Goal: Transaction & Acquisition: Purchase product/service

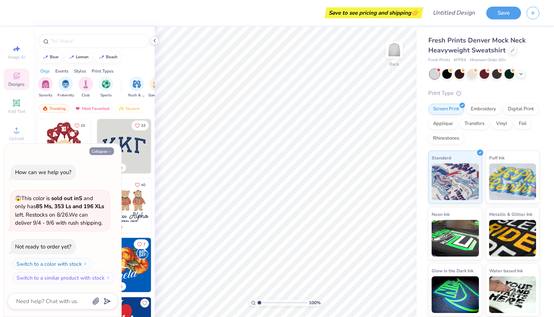
click at [106, 154] on button "Collapse" at bounding box center [101, 151] width 25 height 8
type textarea "x"
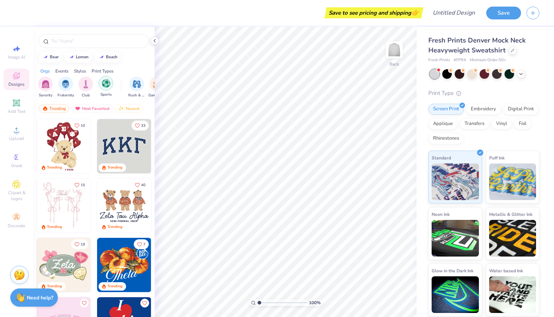
scroll to position [0, 11]
click at [72, 81] on img "filter for Club" at bounding box center [75, 83] width 8 height 8
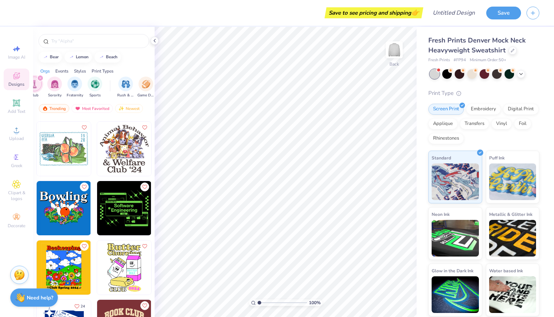
scroll to position [797, 0]
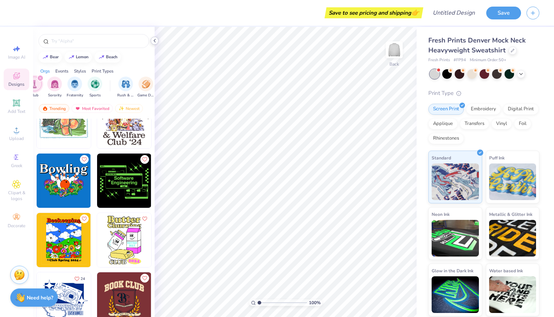
click at [156, 41] on icon at bounding box center [155, 41] width 6 height 6
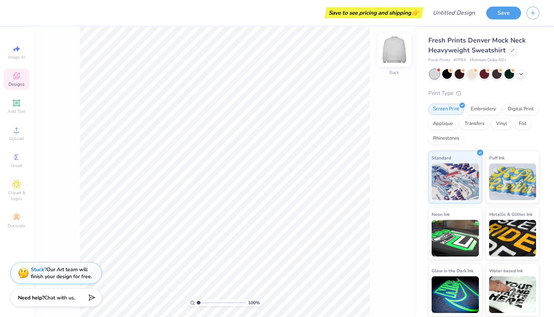
click at [397, 54] on img at bounding box center [394, 49] width 29 height 29
click at [392, 48] on img at bounding box center [394, 49] width 29 height 29
click at [476, 110] on div "Embroidery" at bounding box center [483, 108] width 35 height 11
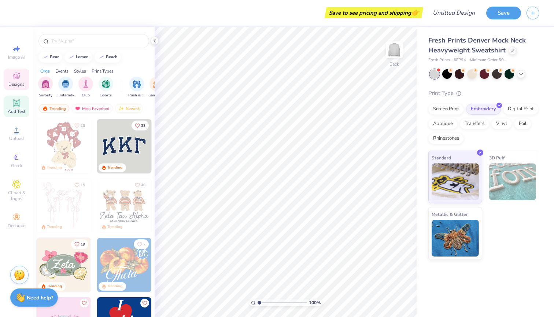
click at [14, 113] on span "Add Text" at bounding box center [17, 112] width 18 height 6
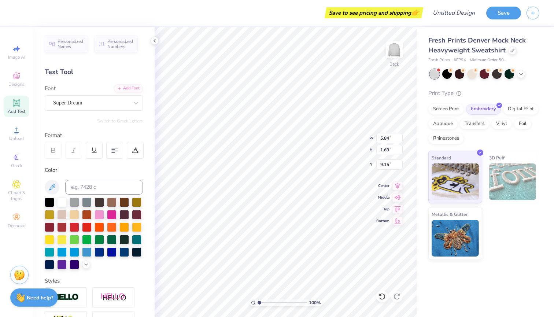
type textarea "E"
type textarea "Psychology and Counseling Society"
click at [384, 209] on div "100 % Back W 5.84 5.84 " H 1.69 1.69 " Y 9.15 9.15 " Center Middle Top Bottom" at bounding box center [286, 172] width 262 height 290
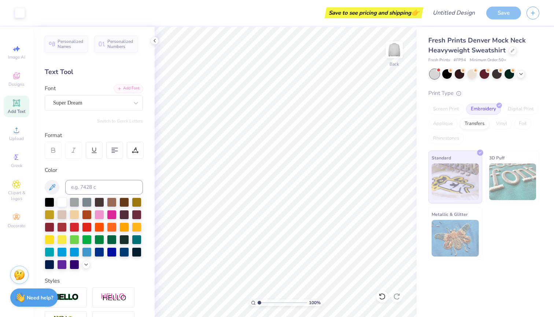
scroll to position [0, 0]
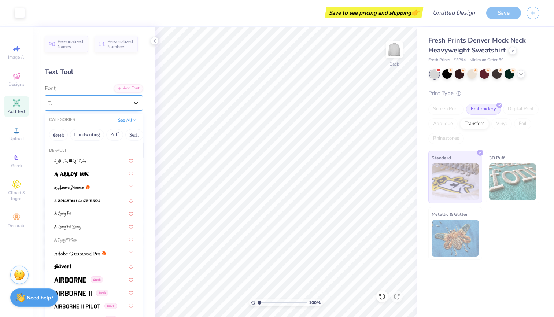
click at [137, 105] on icon at bounding box center [135, 102] width 7 height 7
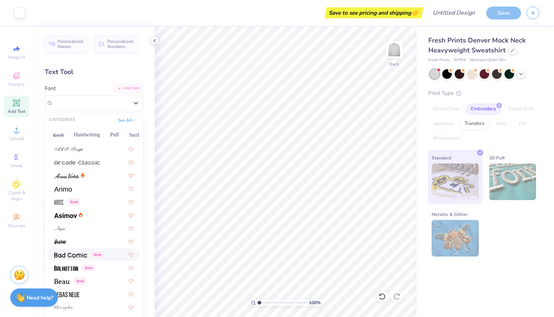
scroll to position [281, 0]
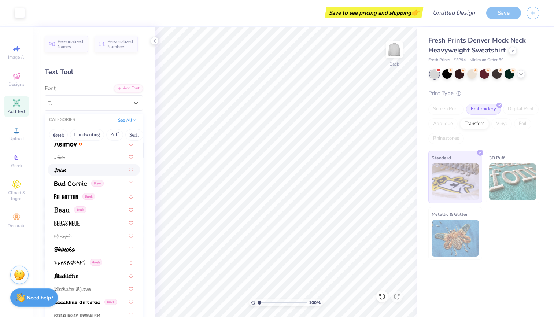
click at [84, 165] on div at bounding box center [94, 170] width 92 height 12
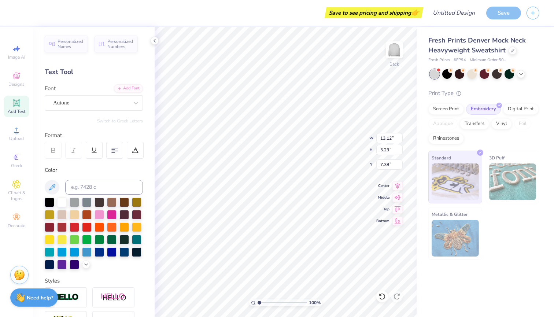
click at [95, 110] on div "Personalized Names Personalized Numbers Text Tool Add Font Font Autone Switch t…" at bounding box center [94, 172] width 122 height 290
click at [96, 107] on div at bounding box center [91, 103] width 76 height 10
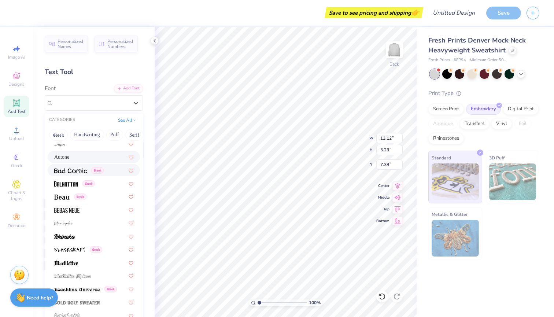
scroll to position [294, 0]
click at [72, 234] on span at bounding box center [64, 236] width 21 height 8
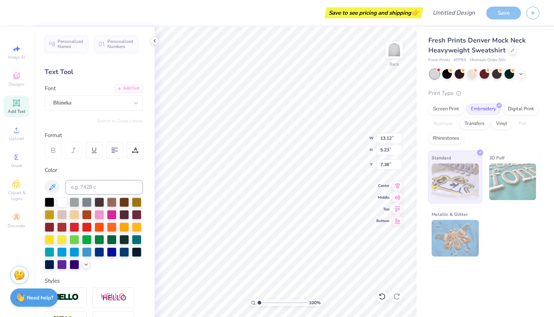
type input "15.81"
type input "5.03"
type input "7.49"
click at [77, 106] on div "Bhineka" at bounding box center [90, 102] width 77 height 11
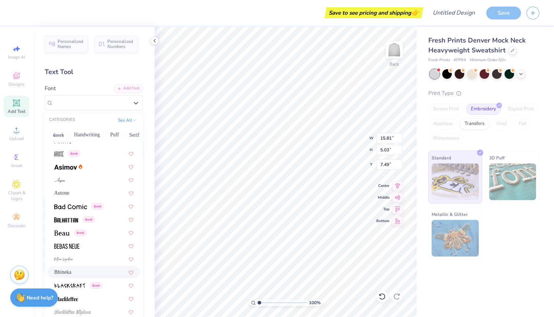
scroll to position [259, 0]
click at [72, 208] on img at bounding box center [70, 206] width 33 height 5
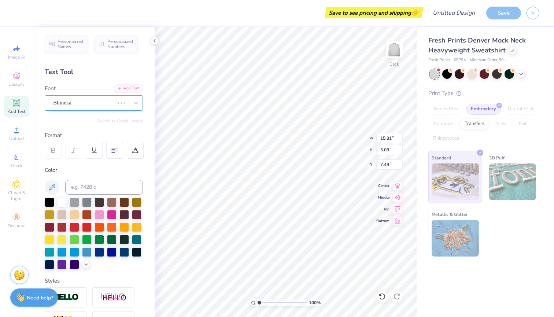
click at [84, 103] on div "Bhineka" at bounding box center [83, 102] width 62 height 11
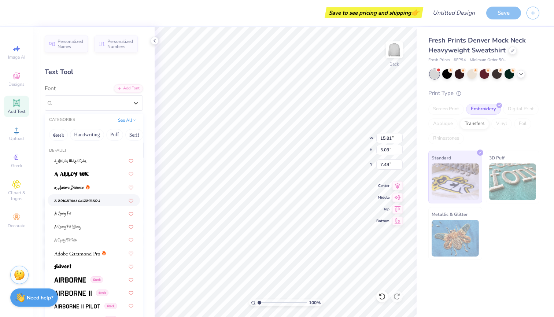
type input "16.27"
type input "3.95"
type input "8.03"
click at [85, 136] on button "Handwriting" at bounding box center [87, 135] width 34 height 12
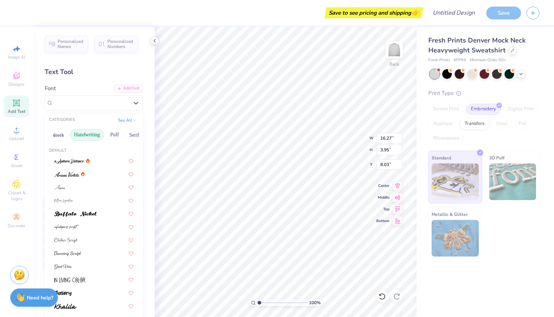
scroll to position [0, 0]
click at [61, 138] on button "Greek" at bounding box center [58, 135] width 19 height 12
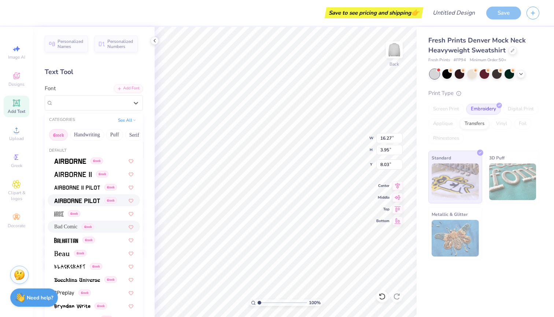
click at [72, 198] on span at bounding box center [77, 201] width 46 height 8
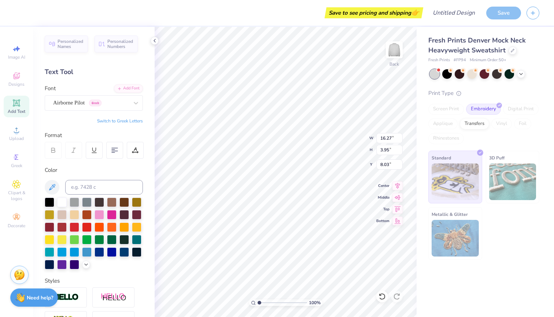
type input "3.03"
type input "8.49"
click at [121, 102] on div "Airborne Pilot Greek" at bounding box center [90, 102] width 77 height 11
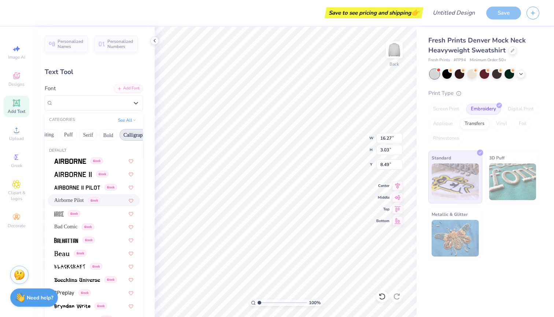
scroll to position [0, 25]
click at [91, 216] on div "Greek" at bounding box center [93, 214] width 79 height 8
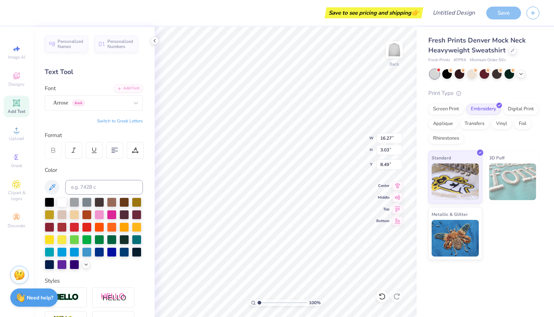
type input "8.56"
type input "3.33"
type input "1.00"
type input "4.57"
click at [127, 102] on div "Arrose Greek" at bounding box center [90, 102] width 77 height 11
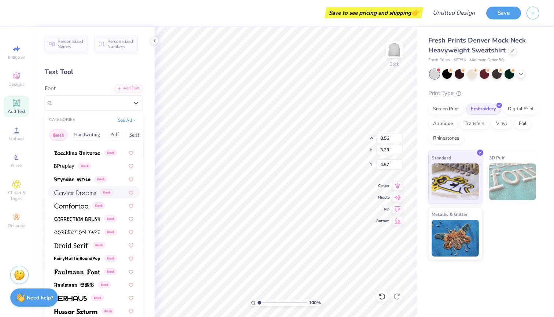
scroll to position [129, 0]
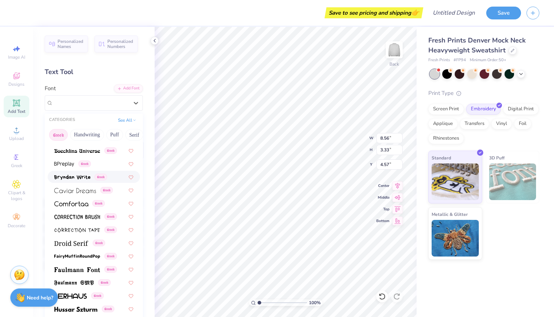
click at [66, 179] on img at bounding box center [72, 177] width 36 height 5
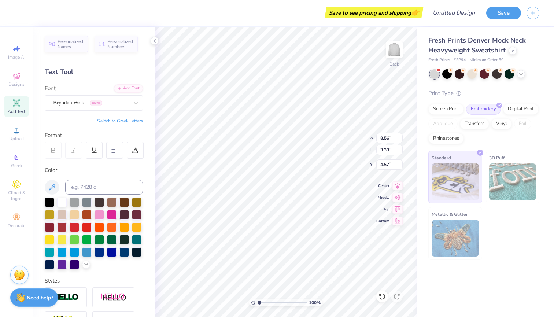
type input "12.78"
type input "3.32"
type input "7.66"
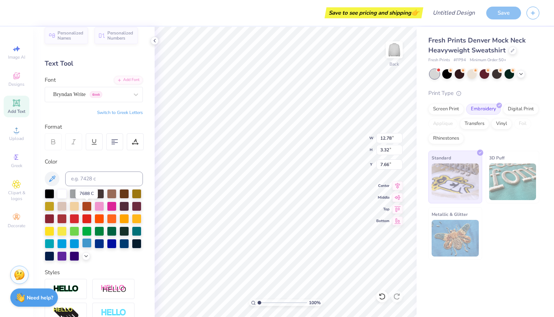
scroll to position [6, 0]
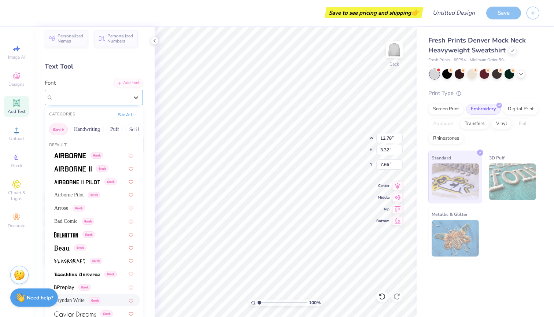
click at [113, 100] on div "Bryndan Write Greek" at bounding box center [90, 97] width 77 height 11
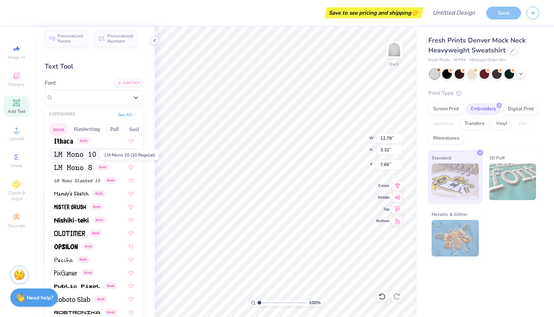
scroll to position [321, 0]
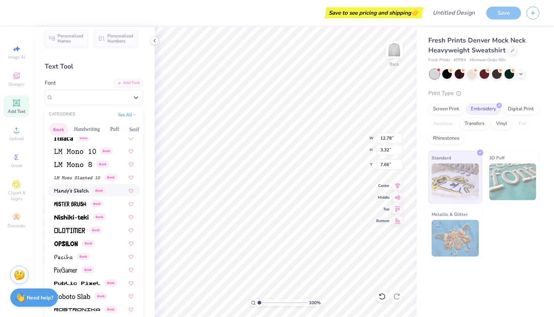
click at [74, 189] on span at bounding box center [71, 191] width 34 height 8
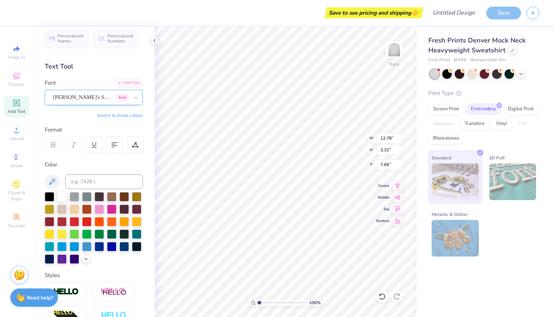
type input "13.28"
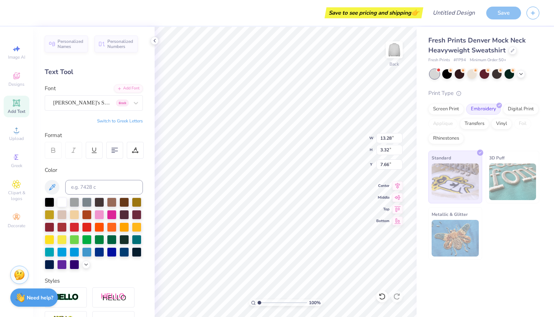
scroll to position [0, 0]
click at [74, 227] on div at bounding box center [75, 227] width 10 height 10
click at [86, 229] on div at bounding box center [87, 227] width 10 height 10
drag, startPoint x: 522, startPoint y: 74, endPoint x: 510, endPoint y: 76, distance: 11.9
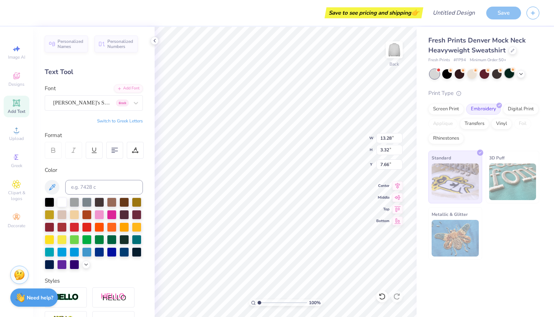
click at [522, 74] on icon at bounding box center [522, 74] width 6 height 6
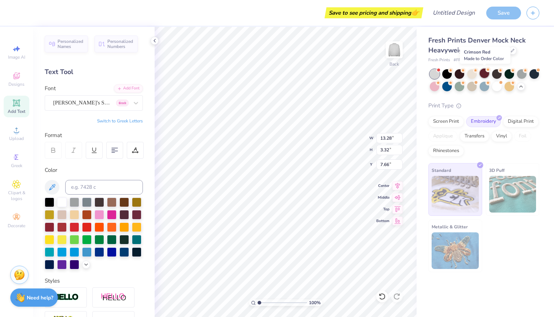
click at [485, 75] on div at bounding box center [485, 74] width 10 height 10
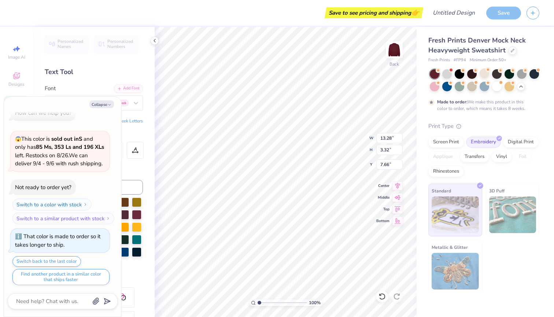
scroll to position [0, 3]
click at [107, 104] on button "Collapse" at bounding box center [101, 104] width 25 height 8
type textarea "x"
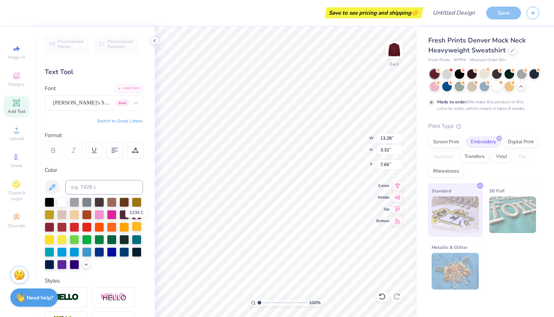
click at [134, 226] on div at bounding box center [137, 227] width 10 height 10
click at [63, 204] on div at bounding box center [62, 202] width 10 height 10
click at [136, 231] on div at bounding box center [137, 227] width 10 height 10
type textarea "P.A.C.S"
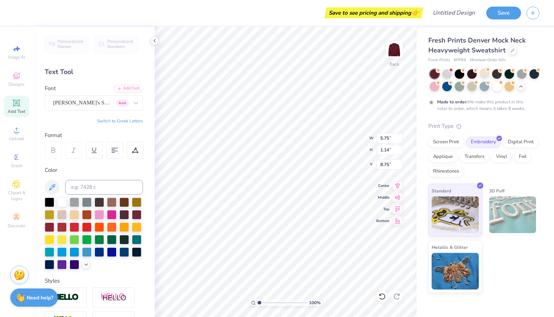
type input "5.47"
type input "1.09"
type input "8.80"
type input "8.31"
type input "1.65"
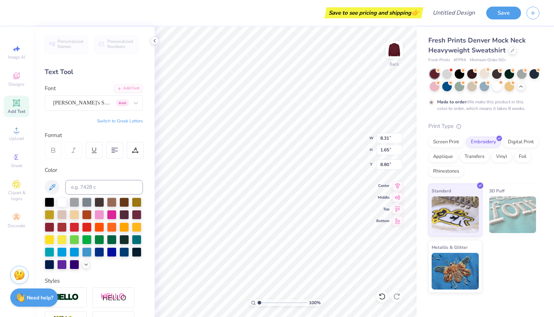
scroll to position [0, 0]
type textarea "P.A.C.S."
type input "1.90"
click at [393, 45] on img at bounding box center [394, 49] width 29 height 29
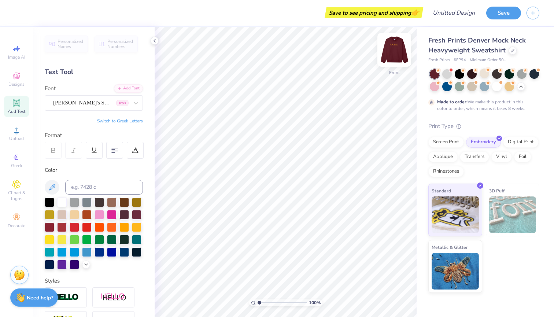
click at [394, 45] on img at bounding box center [394, 49] width 29 height 29
type input "2.17"
click at [397, 51] on img at bounding box center [394, 49] width 29 height 29
click at [17, 135] on div "Upload" at bounding box center [17, 134] width 26 height 22
click at [10, 89] on div "Designs" at bounding box center [17, 80] width 26 height 22
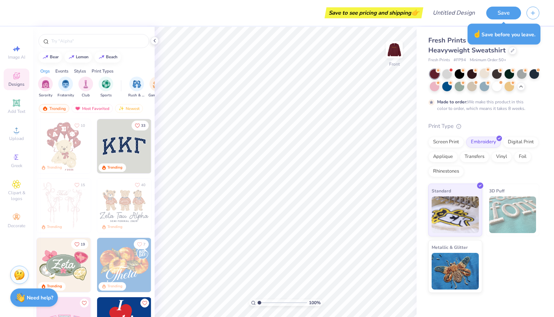
click at [260, 12] on div "Save to see pricing and shipping 👉" at bounding box center [221, 13] width 402 height 26
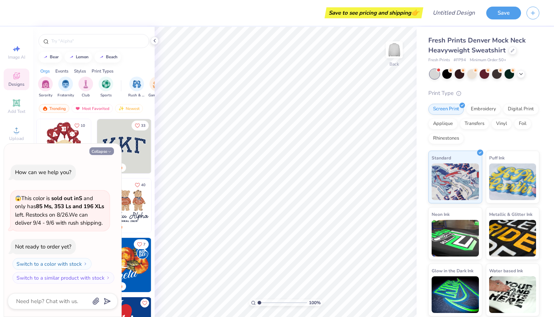
click at [108, 152] on icon "button" at bounding box center [109, 152] width 4 height 4
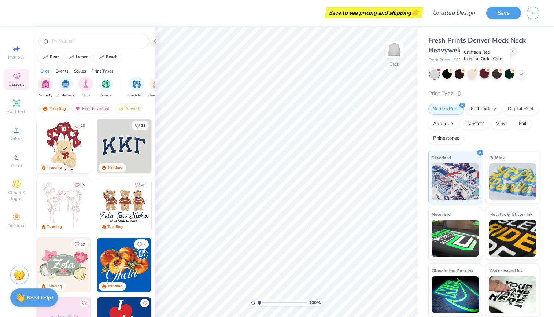
click at [486, 74] on div at bounding box center [485, 74] width 10 height 10
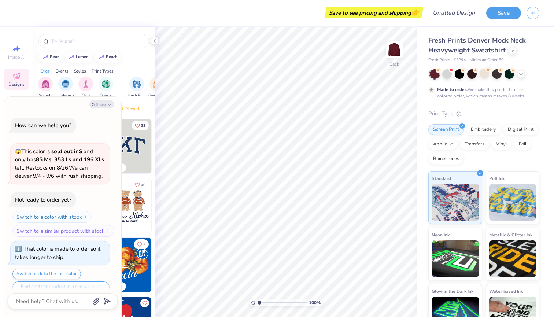
scroll to position [12, 0]
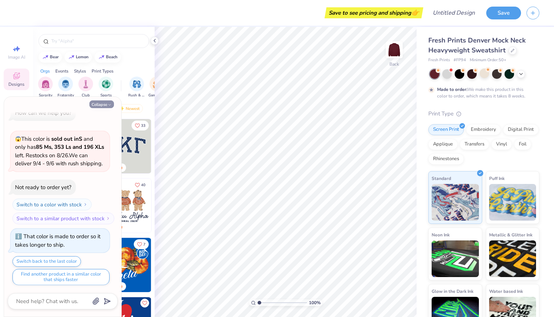
click at [107, 103] on button "Collapse" at bounding box center [101, 104] width 25 height 8
type textarea "x"
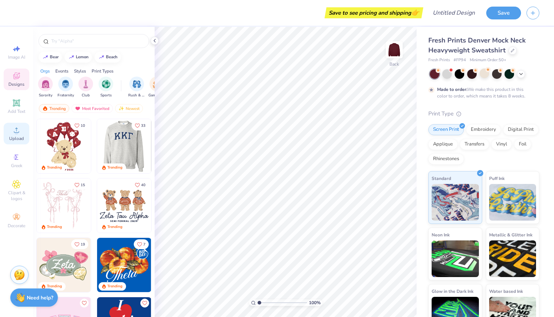
click at [18, 133] on circle at bounding box center [16, 133] width 4 height 4
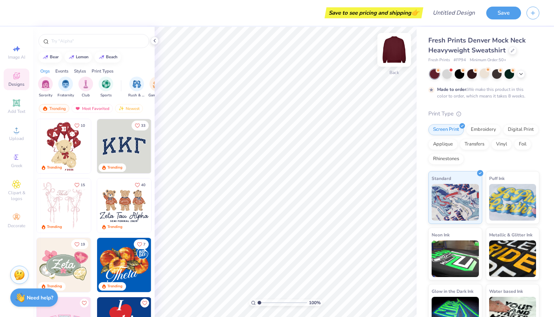
click at [393, 56] on img at bounding box center [394, 49] width 29 height 29
click at [16, 136] on span "Upload" at bounding box center [16, 139] width 15 height 6
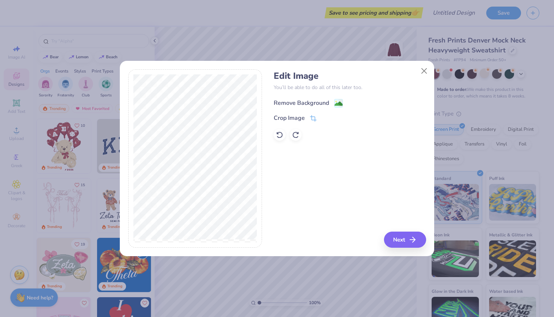
click at [319, 102] on div "Remove Background" at bounding box center [301, 103] width 55 height 9
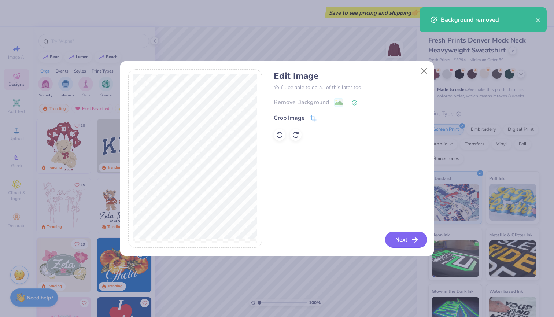
click at [403, 240] on button "Next" at bounding box center [406, 240] width 42 height 16
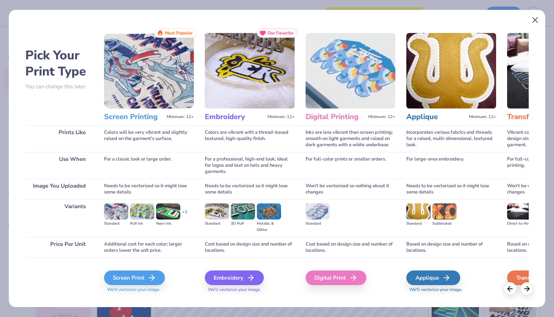
click at [534, 17] on button "Close" at bounding box center [536, 20] width 14 height 14
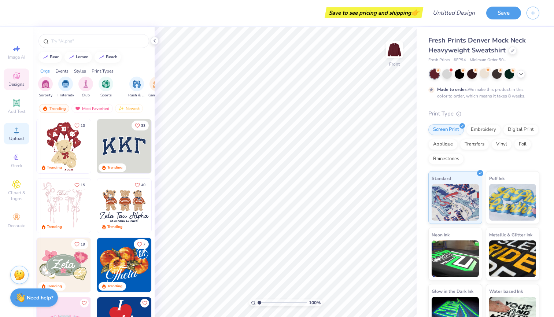
click at [12, 137] on span "Upload" at bounding box center [16, 139] width 15 height 6
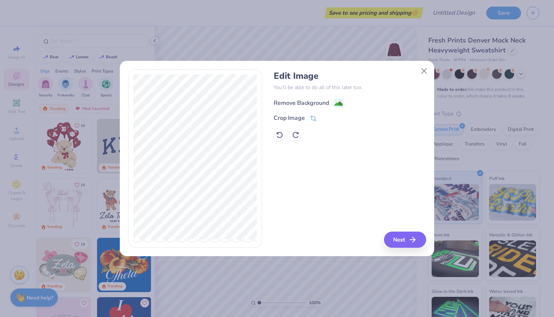
click at [308, 103] on div "Remove Background" at bounding box center [301, 103] width 55 height 9
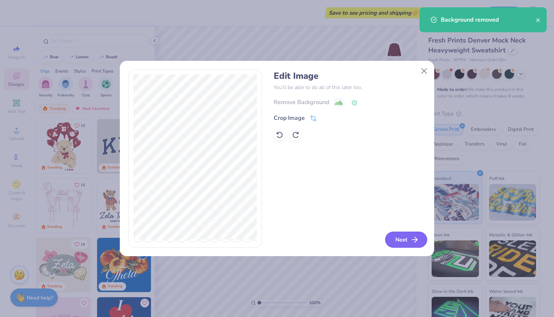
click at [408, 238] on button "Next" at bounding box center [406, 240] width 42 height 16
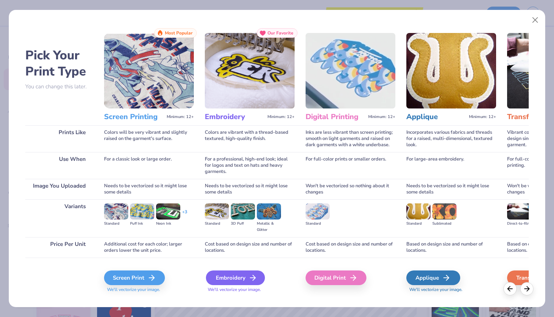
click at [219, 274] on div "Embroidery" at bounding box center [235, 278] width 59 height 15
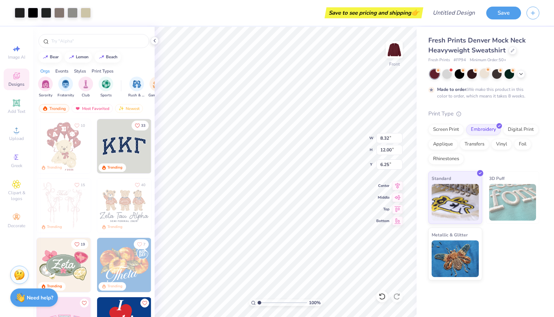
type input "2.56"
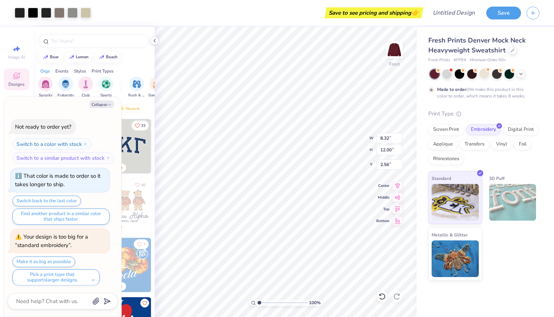
scroll to position [133, 0]
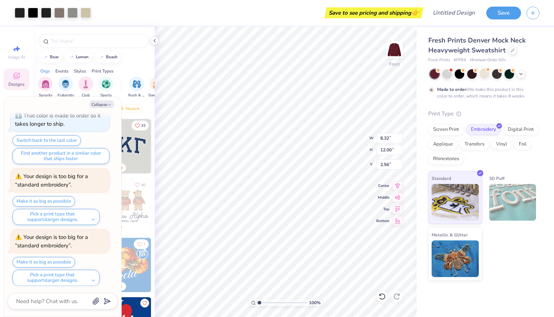
type textarea "x"
type input "3.00"
click at [447, 127] on div "Screen Print" at bounding box center [447, 128] width 36 height 11
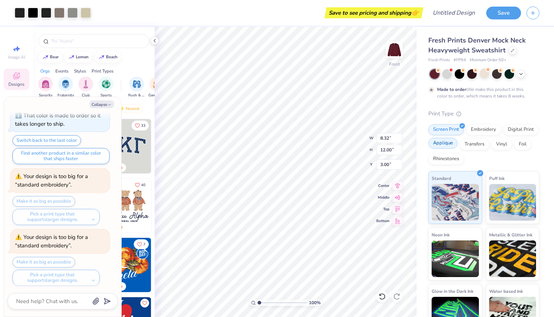
type textarea "x"
type input "11.11"
type input "16.02"
type textarea "x"
type input "11.71"
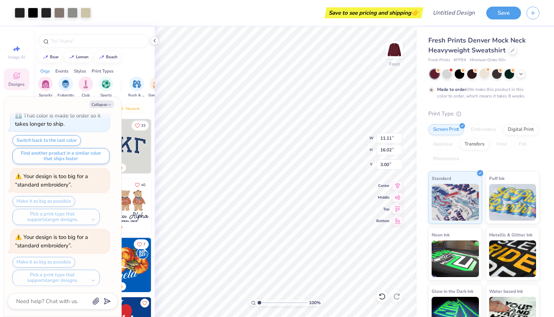
type input "16.88"
click at [107, 105] on icon "button" at bounding box center [109, 105] width 4 height 4
type textarea "x"
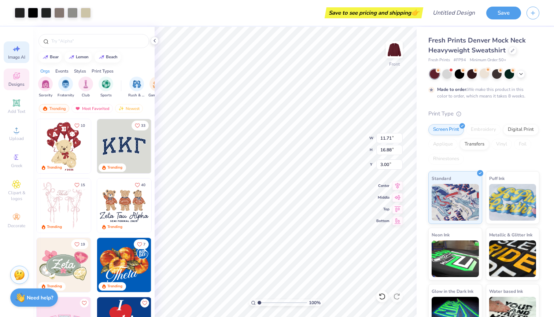
click at [24, 51] on div "Image AI" at bounding box center [17, 52] width 26 height 22
select select "4"
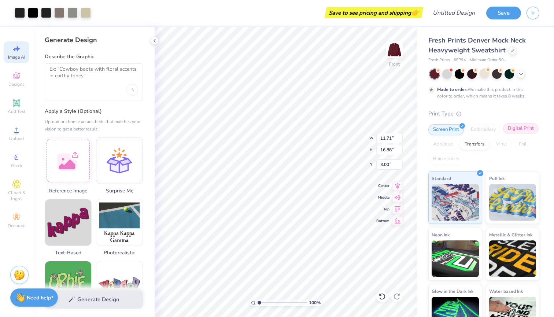
click at [523, 129] on div "Digital Print" at bounding box center [521, 128] width 36 height 11
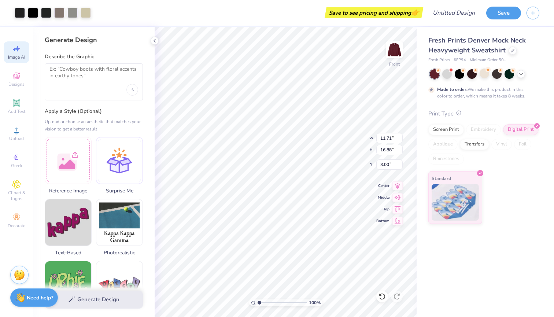
click at [457, 115] on icon at bounding box center [459, 112] width 5 height 5
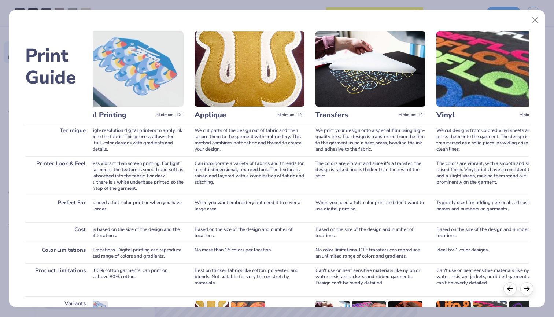
scroll to position [0, 329]
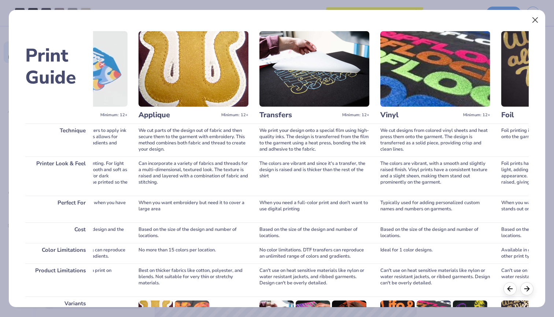
click at [536, 24] on button "Close" at bounding box center [536, 20] width 14 height 14
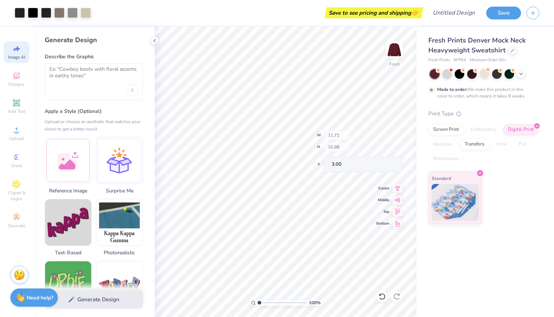
click at [351, 137] on div "100 % Front W 11.71 H 16.88 Y 3.00 Center Middle Top Bottom" at bounding box center [286, 172] width 262 height 290
click at [422, 86] on div "Fresh Prints Denver Mock Neck Heavyweight Sweatshirt Fresh Prints # FP94 Minimu…" at bounding box center [486, 125] width 138 height 197
click at [399, 52] on img at bounding box center [394, 49] width 29 height 29
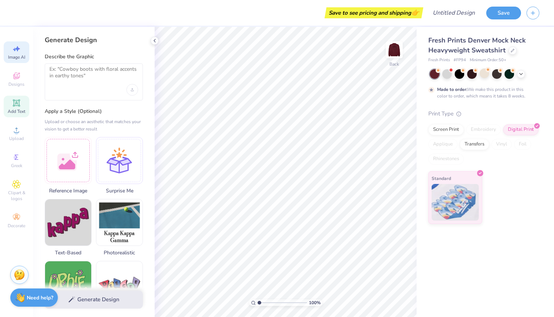
click at [16, 106] on icon at bounding box center [16, 103] width 9 height 9
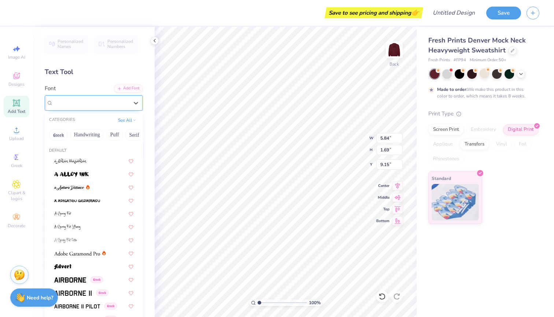
click at [95, 105] on div "Super Dream" at bounding box center [90, 102] width 77 height 11
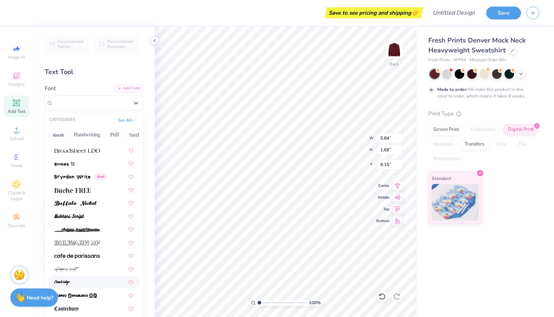
scroll to position [629, 0]
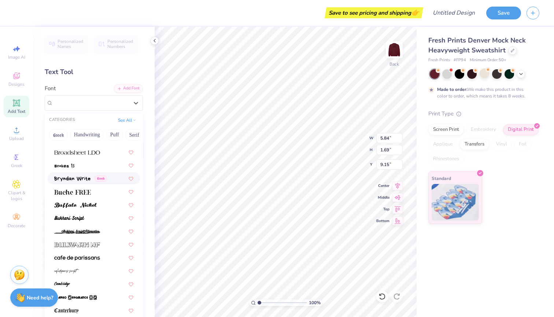
click at [75, 178] on img at bounding box center [72, 178] width 36 height 5
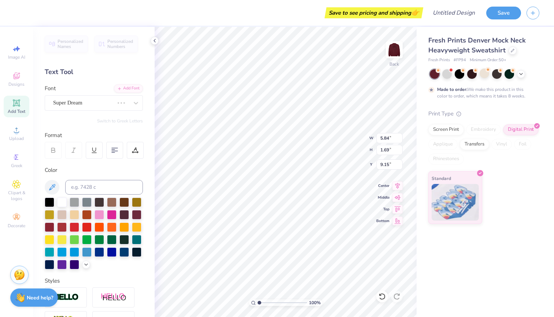
type input "5.07"
type input "1.85"
type input "9.08"
type textarea "P.A.C.S."
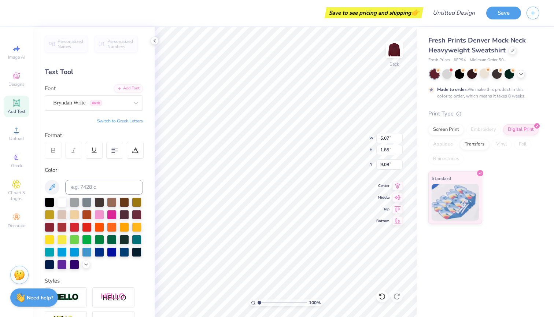
scroll to position [0, 1]
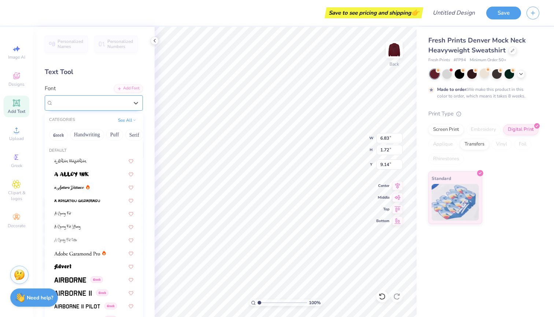
click at [116, 101] on div "Bryndan Write Greek" at bounding box center [90, 102] width 77 height 11
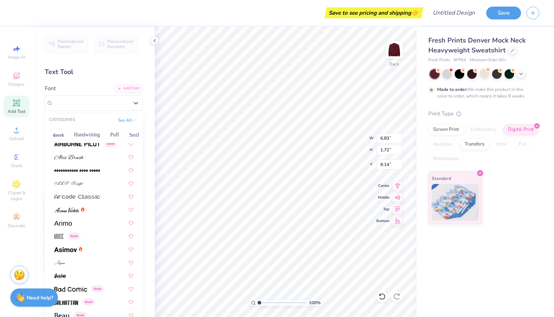
scroll to position [176, 0]
click at [63, 133] on button "Greek" at bounding box center [58, 135] width 19 height 12
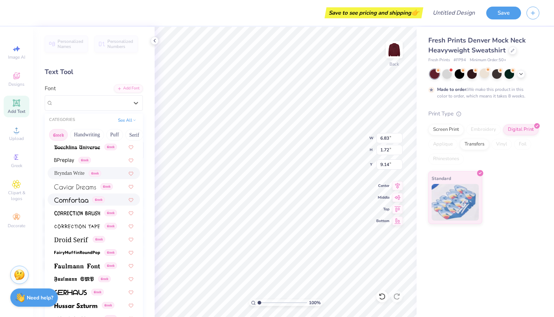
scroll to position [136, 0]
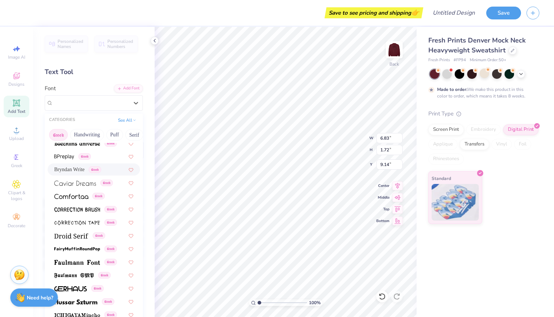
click at [84, 172] on span "Bryndan Write" at bounding box center [69, 170] width 30 height 8
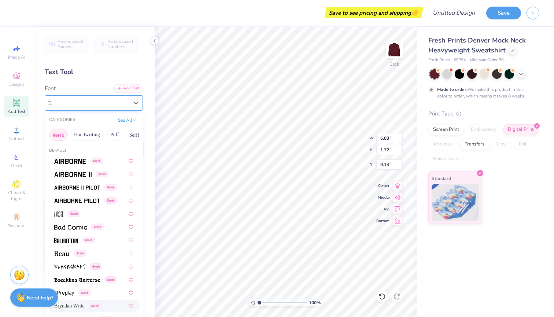
click at [126, 103] on div "Bryndan Write Greek" at bounding box center [90, 102] width 77 height 11
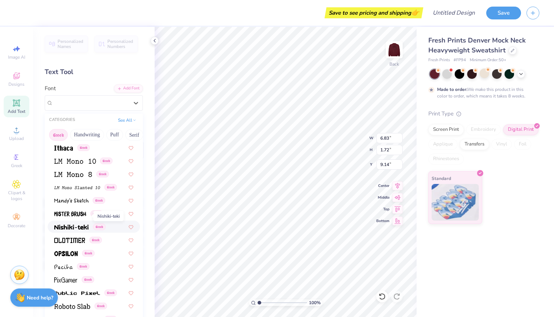
scroll to position [355, 0]
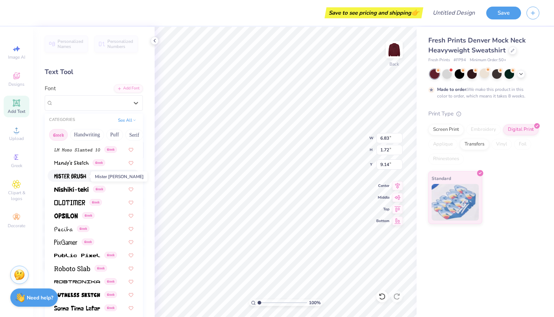
click at [72, 179] on img at bounding box center [70, 176] width 32 height 5
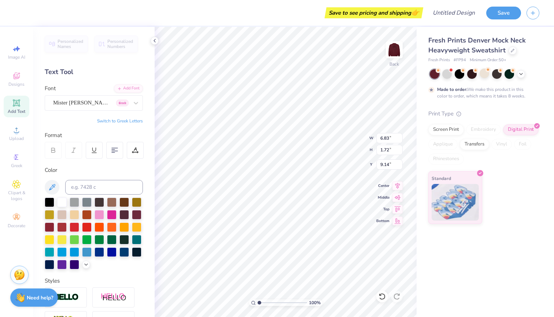
scroll to position [0, 1]
click at [94, 108] on div "Mister Brush Greek" at bounding box center [90, 102] width 77 height 11
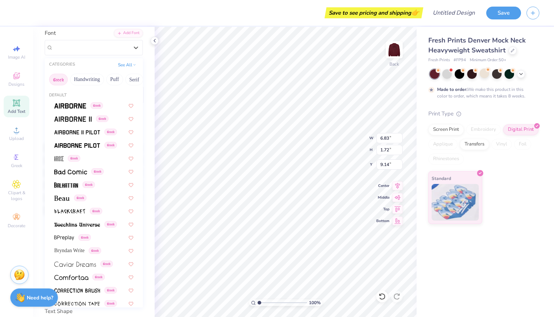
scroll to position [30, 0]
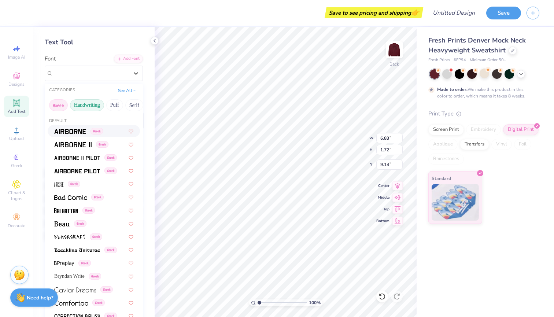
click at [96, 102] on button "Handwriting" at bounding box center [87, 105] width 34 height 12
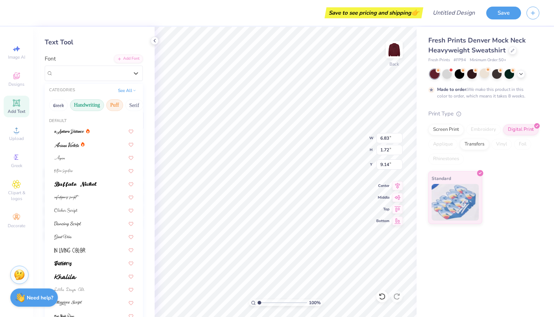
click at [114, 108] on button "Puff" at bounding box center [114, 105] width 17 height 12
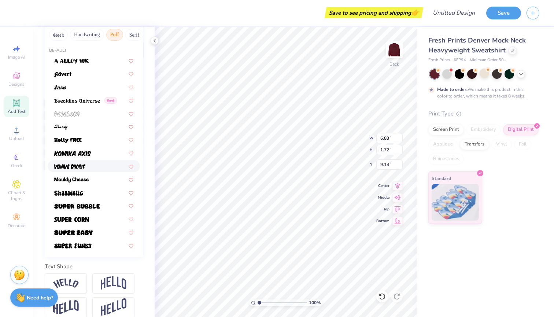
scroll to position [101, 0]
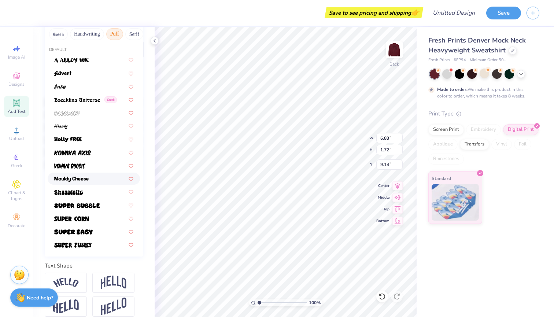
click at [90, 178] on div at bounding box center [93, 179] width 79 height 8
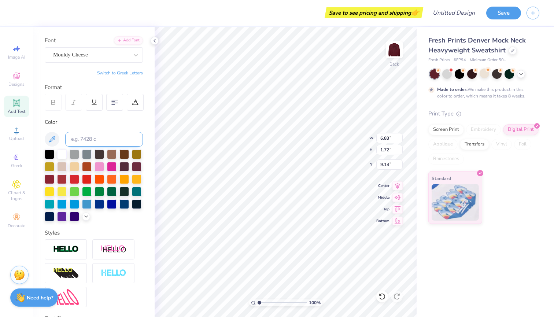
scroll to position [49, 0]
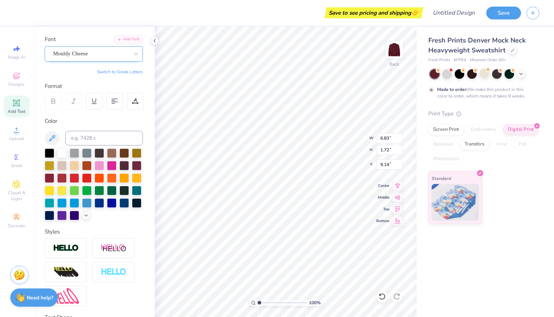
click at [124, 50] on div "Mouldy Cheese" at bounding box center [90, 53] width 77 height 11
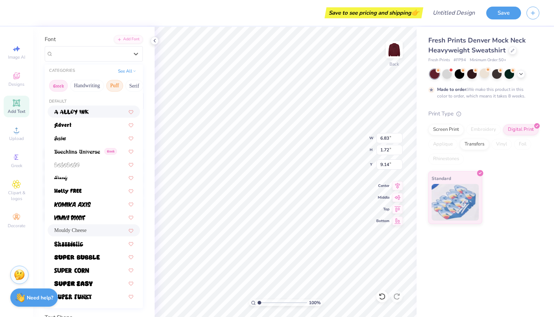
click at [62, 85] on button "Greek" at bounding box center [58, 86] width 19 height 12
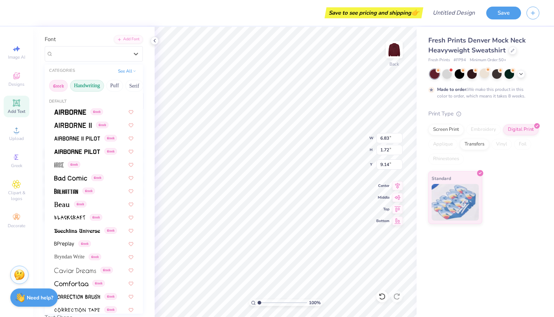
click at [85, 86] on button "Handwriting" at bounding box center [87, 86] width 34 height 12
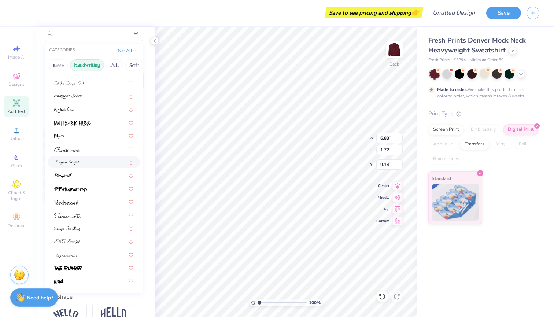
scroll to position [166, 0]
click at [83, 268] on div at bounding box center [93, 268] width 79 height 8
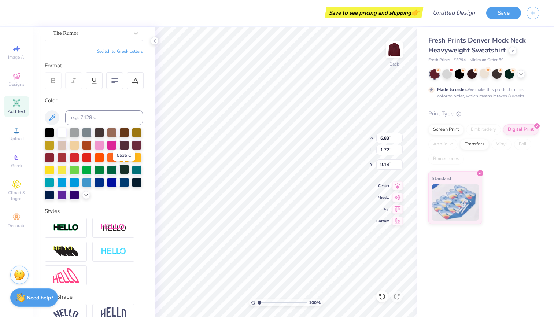
scroll to position [3, 0]
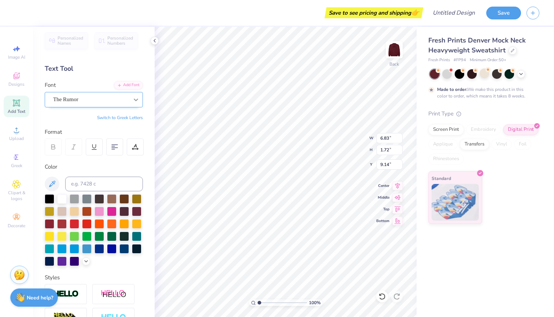
click at [135, 99] on icon at bounding box center [136, 100] width 4 height 3
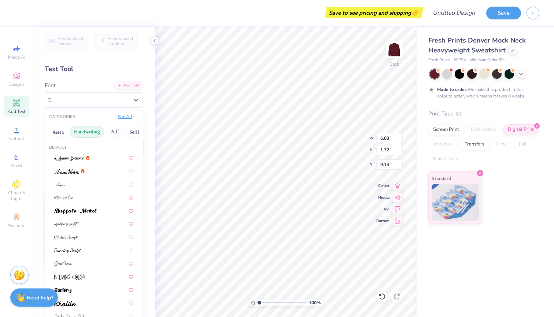
scroll to position [0, 0]
click at [125, 116] on button "See All" at bounding box center [127, 116] width 23 height 7
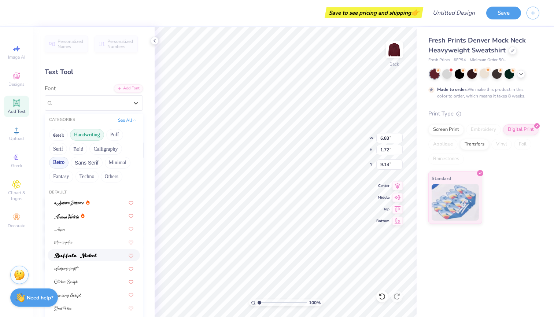
click at [61, 163] on button "Retro" at bounding box center [58, 163] width 19 height 12
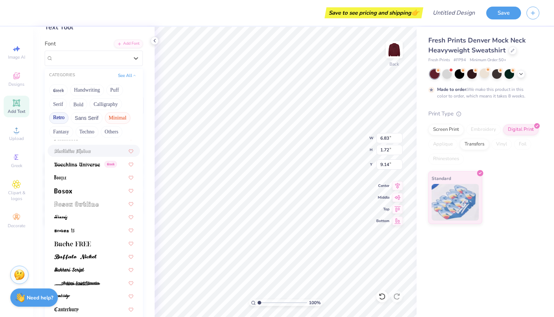
scroll to position [54, 0]
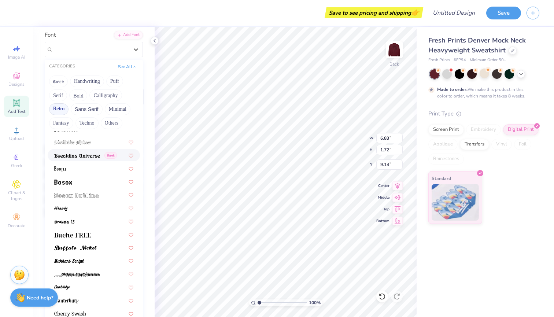
click at [87, 155] on img at bounding box center [77, 155] width 46 height 5
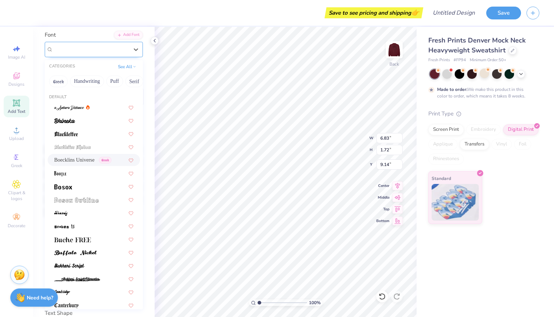
click at [99, 56] on div "Boecklins Universe Greek" at bounding box center [94, 49] width 98 height 15
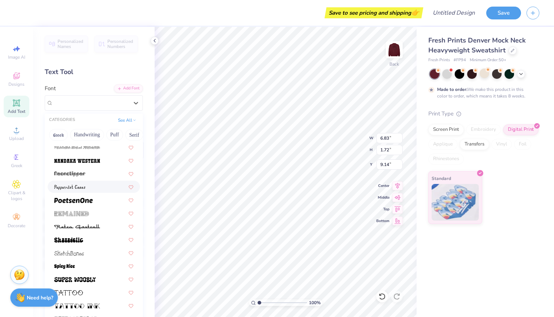
scroll to position [915, 0]
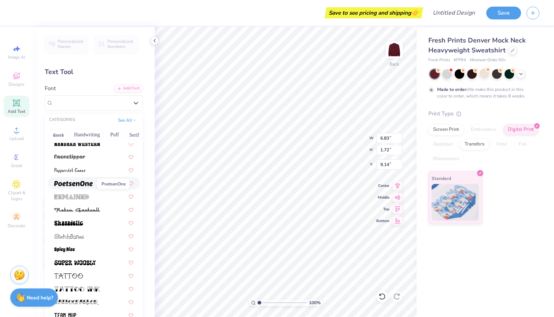
click at [88, 187] on span at bounding box center [73, 183] width 39 height 8
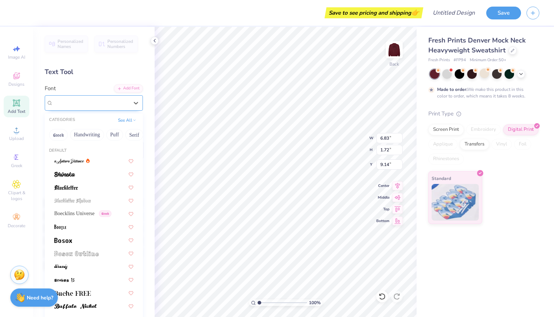
click at [91, 100] on div "PoetsenOne" at bounding box center [90, 102] width 77 height 11
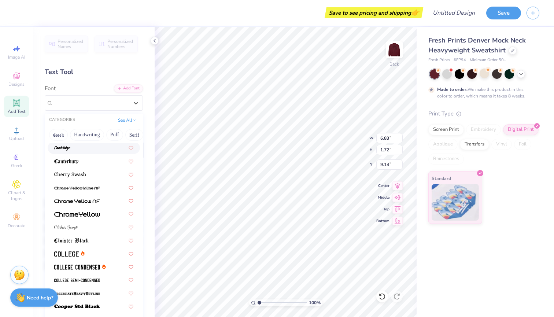
scroll to position [198, 0]
click at [75, 259] on div at bounding box center [94, 253] width 92 height 12
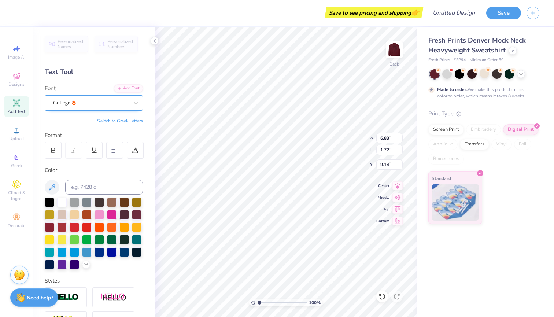
click at [85, 103] on div "College" at bounding box center [90, 102] width 77 height 11
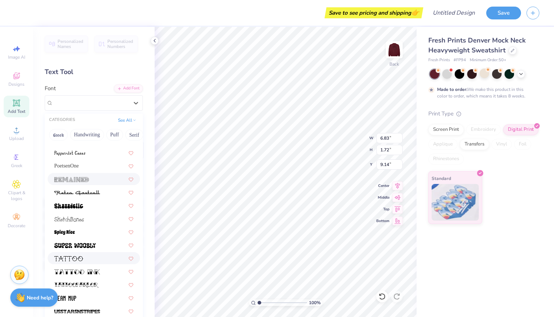
scroll to position [932, 0]
click at [83, 177] on span at bounding box center [71, 180] width 35 height 8
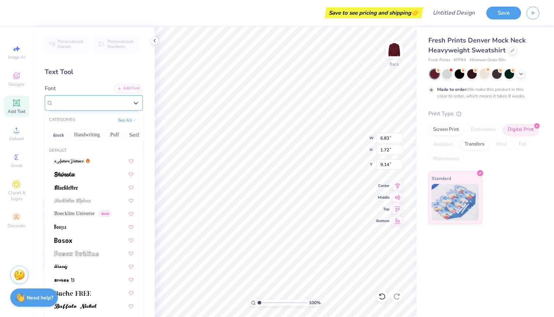
click at [87, 107] on div at bounding box center [91, 103] width 76 height 10
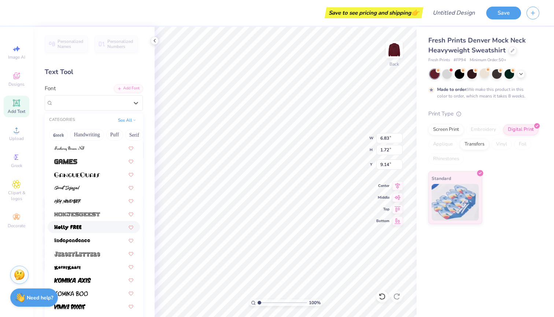
scroll to position [462, 0]
click at [81, 201] on div at bounding box center [93, 201] width 79 height 8
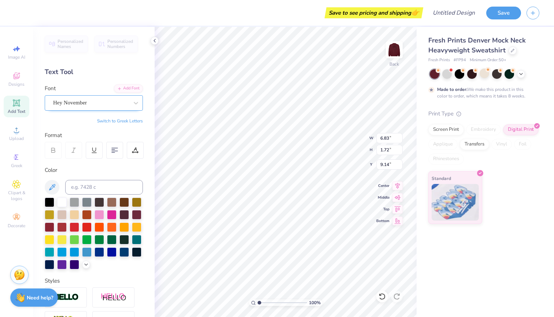
click at [116, 100] on div "Hey November" at bounding box center [90, 102] width 77 height 11
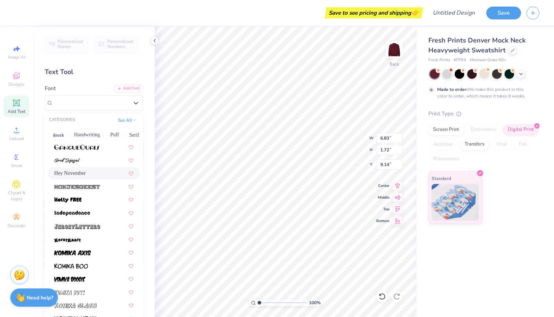
scroll to position [490, 0]
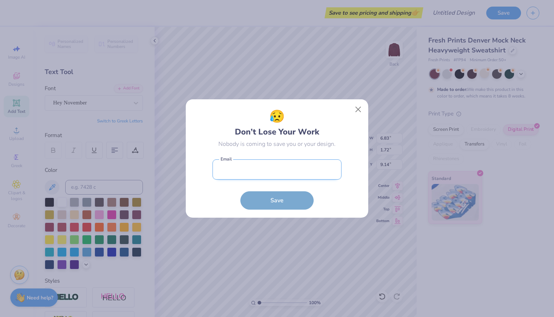
type input "5.14"
type input "1.66"
type input "9.17"
click at [259, 174] on input "email" at bounding box center [277, 170] width 129 height 20
type input "m"
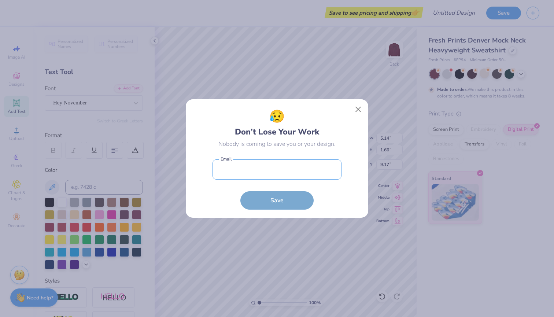
type input "mloudermilk@gus.pittstate.edu"
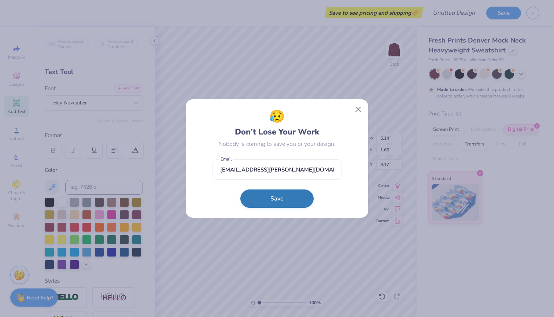
click at [289, 201] on button "Save" at bounding box center [277, 199] width 73 height 18
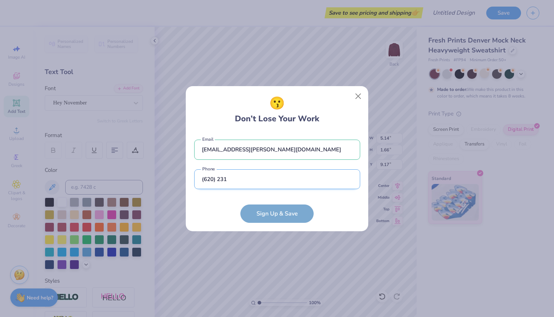
type input "(620) 231"
type input "(620) 231-0618"
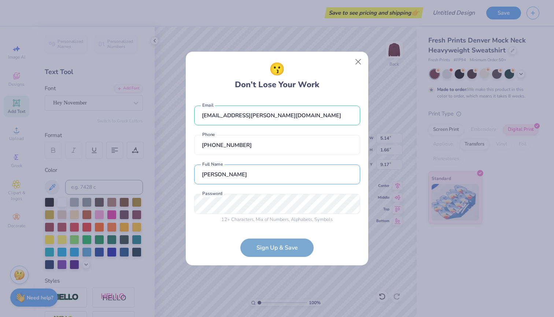
type input "Megan Loudermilk"
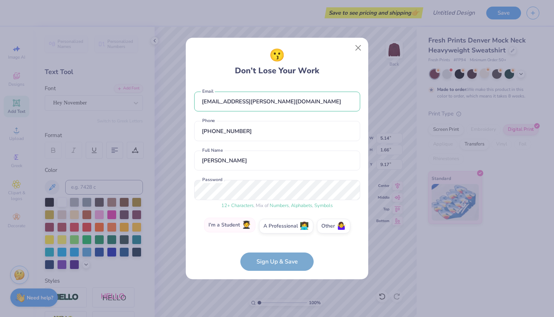
click at [233, 224] on label "I'm a Student 🧑‍🎓" at bounding box center [229, 225] width 51 height 15
click at [275, 226] on input "I'm a Student 🧑‍🎓" at bounding box center [277, 228] width 5 height 5
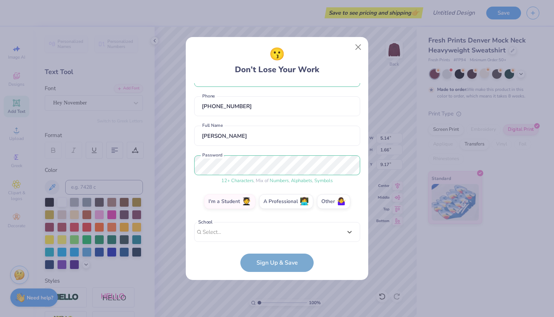
click at [279, 236] on div "Use Up and Down to choose options, press Enter to select the currently focused …" at bounding box center [277, 243] width 166 height 42
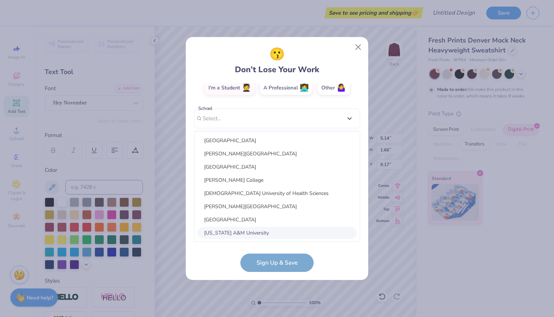
type input "p"
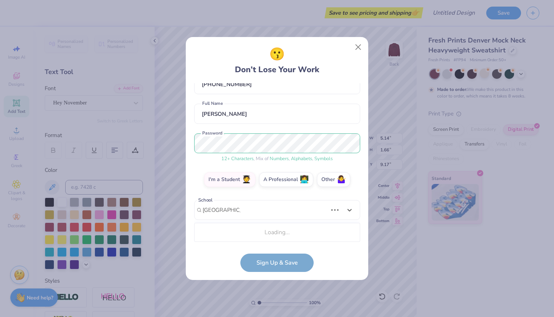
scroll to position [45, 0]
type input "Pittsburg State University"
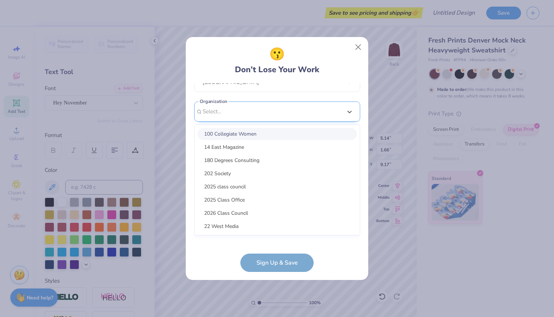
click at [269, 229] on div "option focused, 1 of 15. 15 results available. Use Up and Down to choose option…" at bounding box center [277, 169] width 166 height 134
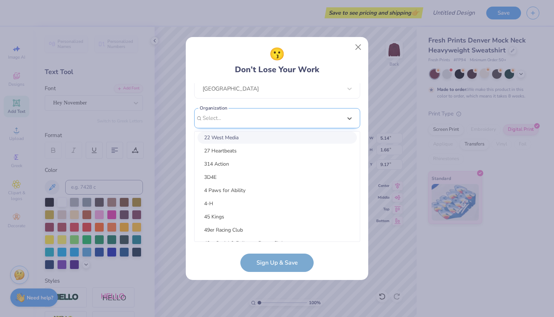
scroll to position [57, 0]
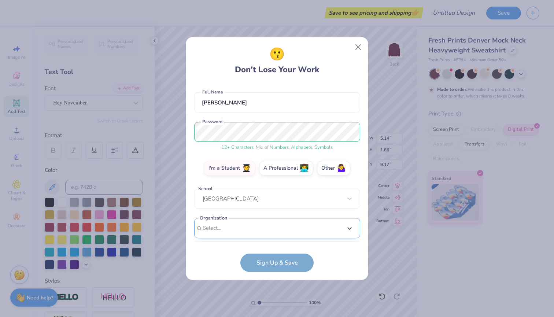
click at [264, 116] on div "mloudermilk@gus.pittstate.edu Email (620) 231-0618 Phone Megan Loudermilk Full …" at bounding box center [277, 162] width 166 height 159
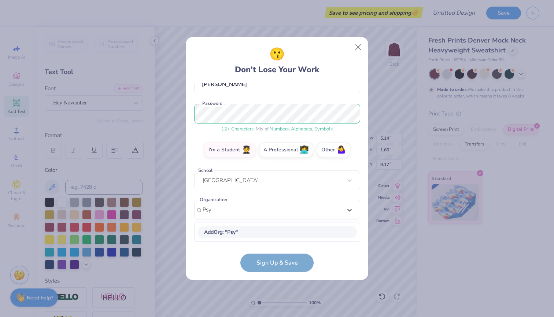
scroll to position [75, 0]
type input "Psychology and Counseling Society"
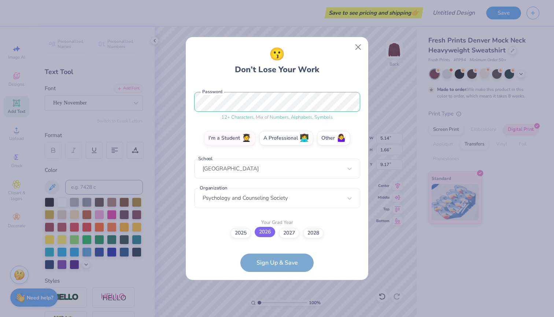
click at [266, 234] on label "2026" at bounding box center [265, 232] width 21 height 10
click at [275, 317] on input "2026" at bounding box center [277, 320] width 5 height 5
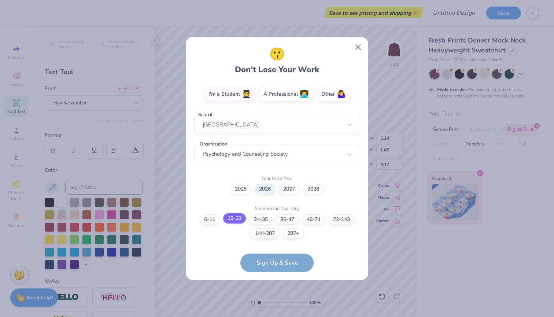
click at [231, 221] on label "12-23" at bounding box center [234, 218] width 23 height 10
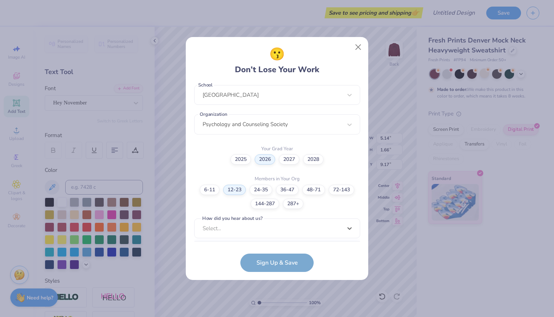
scroll to position [271, 0]
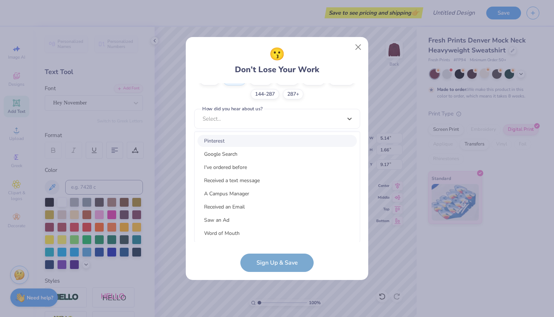
click at [271, 235] on div "option Pinterest focused, 1 of 15. 15 results available. Use Up and Down to cho…" at bounding box center [277, 176] width 166 height 134
click at [252, 154] on div "Google Search" at bounding box center [278, 154] width 160 height 12
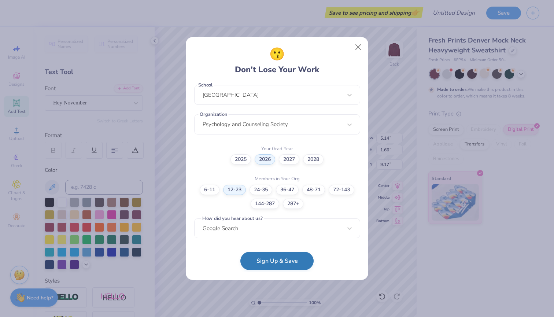
click at [268, 259] on button "Sign Up & Save" at bounding box center [277, 261] width 73 height 18
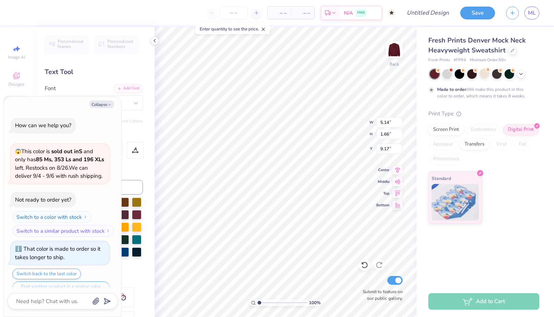
scroll to position [161, 0]
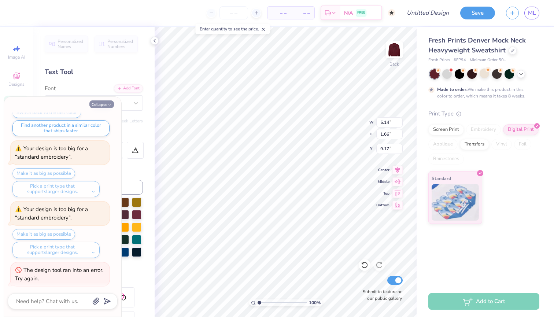
click at [109, 103] on icon "button" at bounding box center [109, 105] width 4 height 4
type textarea "x"
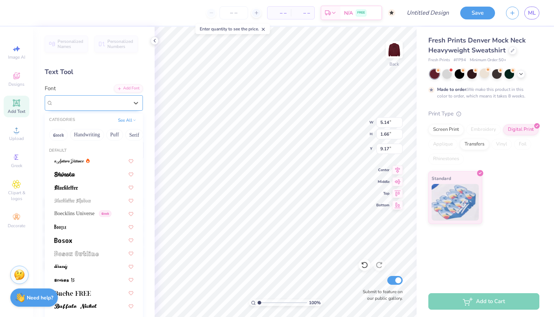
click at [109, 104] on div "Hey November" at bounding box center [90, 102] width 77 height 11
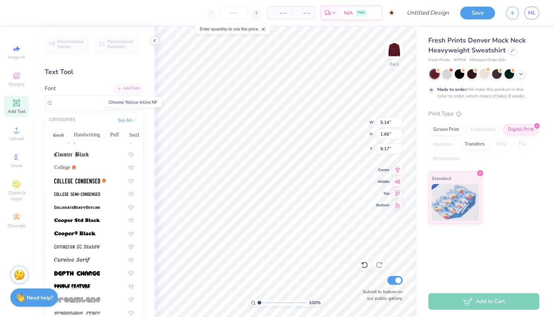
scroll to position [288, 0]
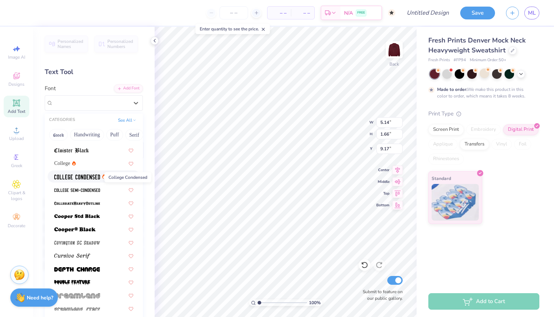
click at [81, 180] on img at bounding box center [77, 177] width 46 height 5
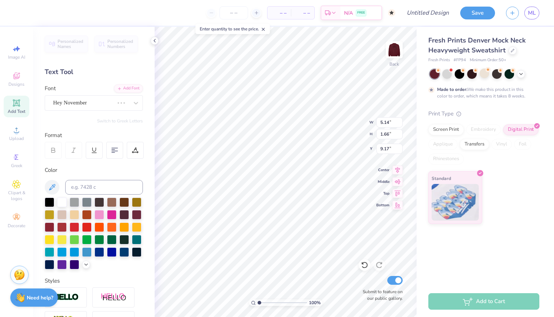
type input "5.78"
type input "1.65"
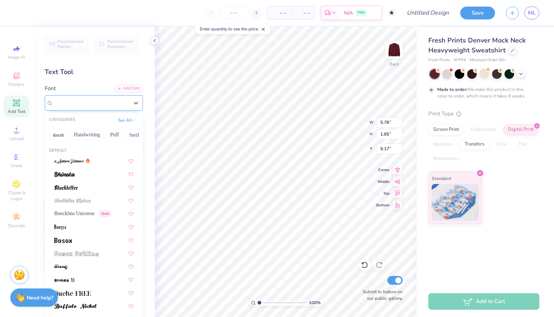
click at [104, 102] on div "College Condensed" at bounding box center [90, 102] width 77 height 11
click at [63, 138] on button "Greek" at bounding box center [58, 135] width 19 height 12
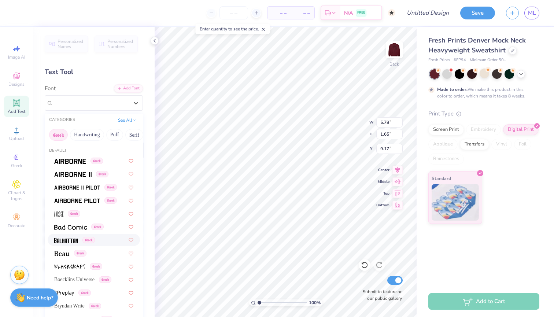
scroll to position [11, 0]
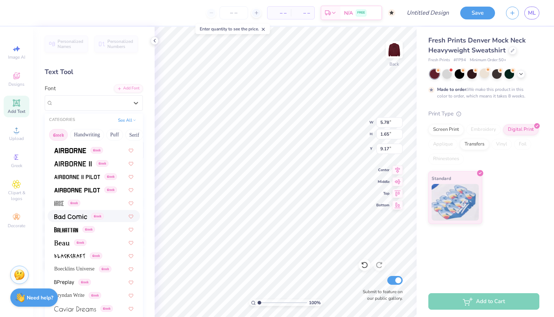
click at [70, 212] on div "Greek" at bounding box center [94, 216] width 92 height 12
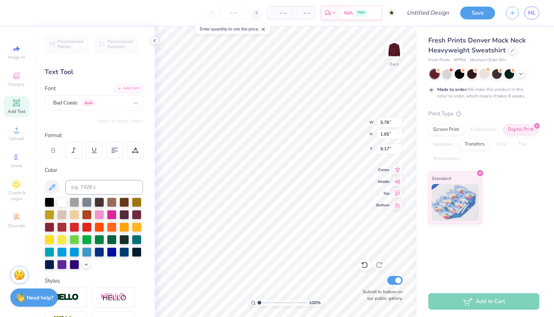
type input "8.03"
type input "1.73"
type input "9.13"
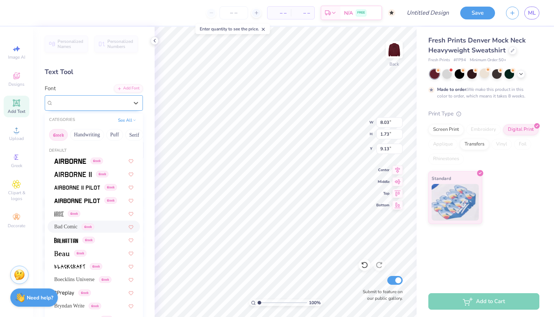
click at [107, 105] on div "Bad Comic Greek" at bounding box center [90, 102] width 77 height 11
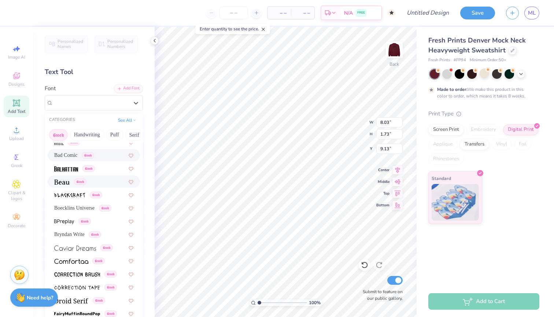
scroll to position [74, 0]
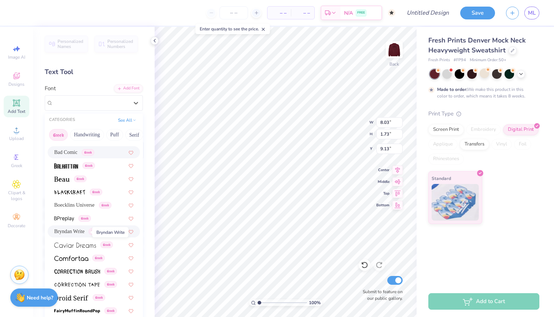
click at [85, 231] on span "Bryndan Write" at bounding box center [69, 232] width 30 height 8
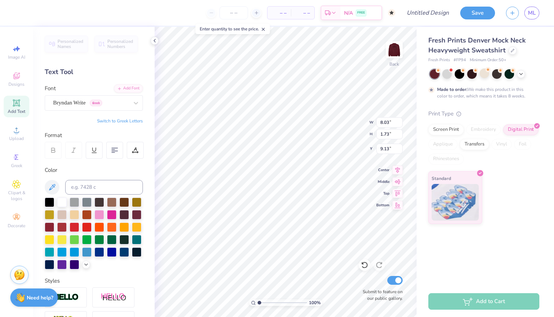
type input "6.83"
type input "1.72"
type input "9.14"
click at [114, 105] on div "Bryndan Write Greek" at bounding box center [90, 102] width 77 height 11
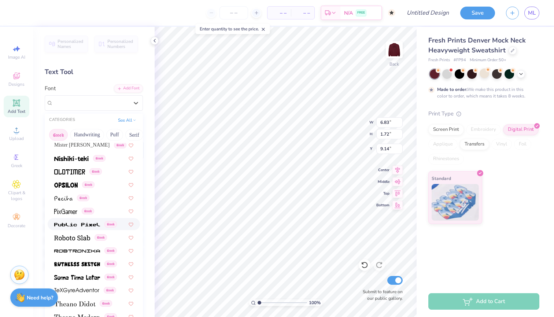
scroll to position [386, 0]
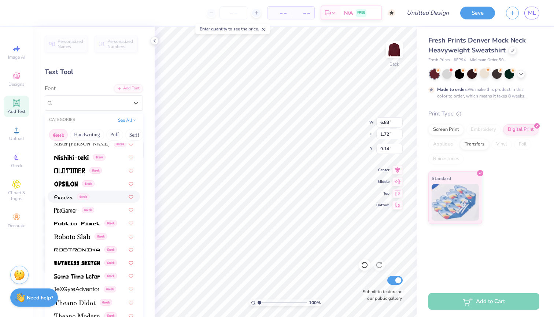
click at [62, 200] on img at bounding box center [63, 197] width 18 height 5
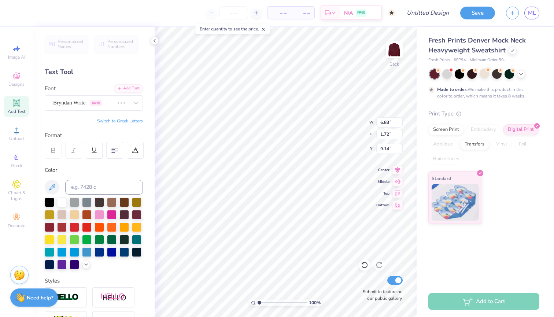
type input "6.59"
type input "1.40"
type input "9.30"
click at [81, 106] on span "Greek" at bounding box center [77, 103] width 12 height 7
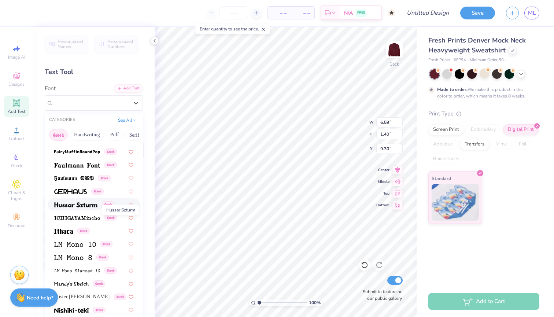
scroll to position [236, 0]
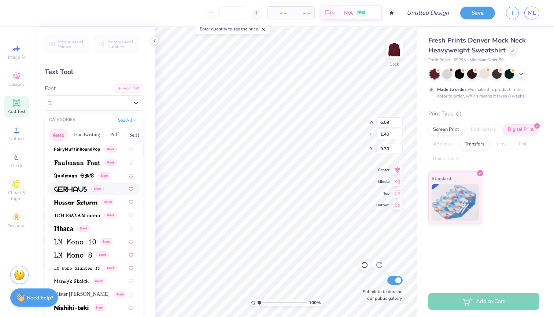
click at [77, 188] on img at bounding box center [70, 189] width 33 height 5
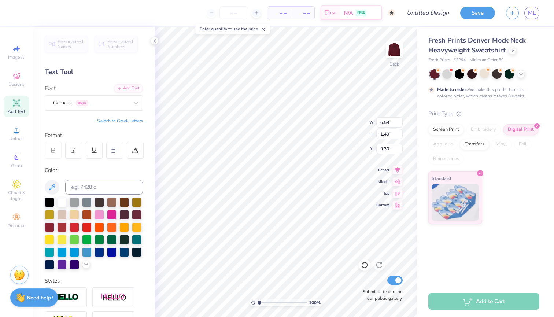
type input "7.36"
type input "1.70"
type input "9.15"
click at [80, 99] on div "Gerhaus Greek" at bounding box center [90, 102] width 77 height 11
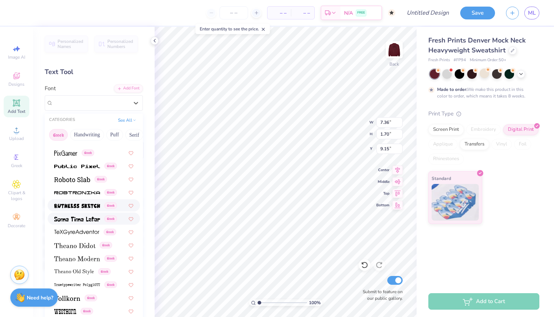
scroll to position [443, 0]
click at [83, 208] on img at bounding box center [77, 206] width 46 height 5
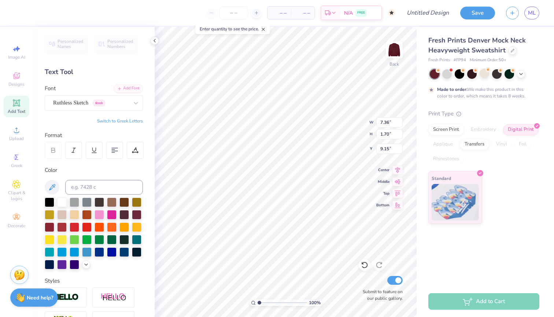
type input "7.12"
type input "1.73"
type input "1.83"
type input "10.69"
type input "2.59"
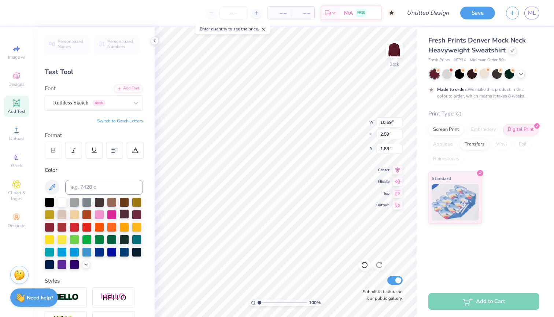
type input "1.70"
click at [50, 199] on div at bounding box center [50, 202] width 10 height 10
click at [392, 47] on img at bounding box center [394, 49] width 29 height 29
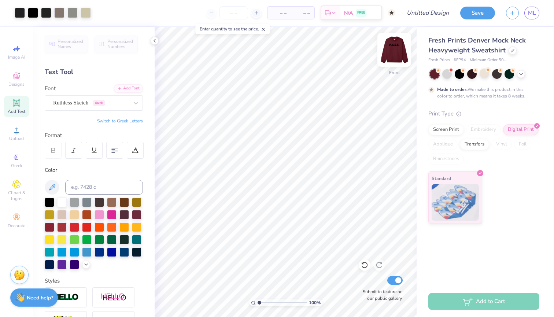
click at [392, 48] on img at bounding box center [394, 49] width 29 height 29
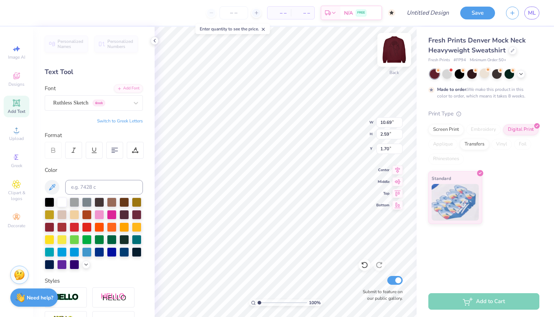
click at [391, 48] on img at bounding box center [394, 49] width 29 height 29
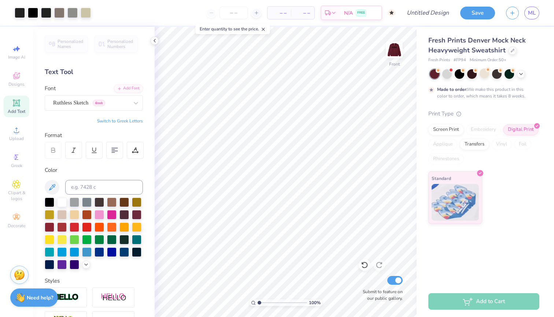
click at [391, 48] on img at bounding box center [394, 50] width 15 height 15
click at [391, 48] on img at bounding box center [394, 49] width 29 height 29
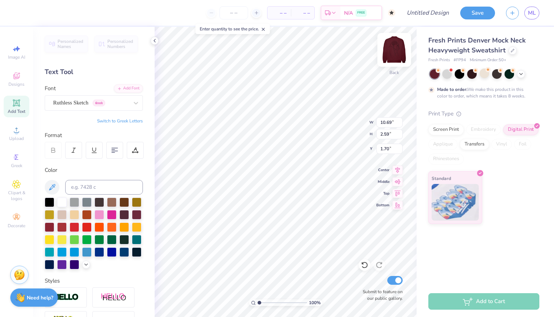
scroll to position [0, 1]
type textarea "Psychology and Counseling Society"
click at [114, 120] on button "Switch to Greek Letters" at bounding box center [120, 121] width 46 height 6
click at [114, 120] on button "Switch to Normal Letters" at bounding box center [118, 121] width 49 height 6
click at [136, 100] on icon at bounding box center [135, 102] width 7 height 7
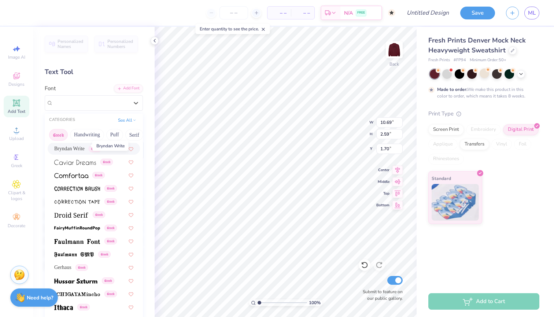
scroll to position [164, 0]
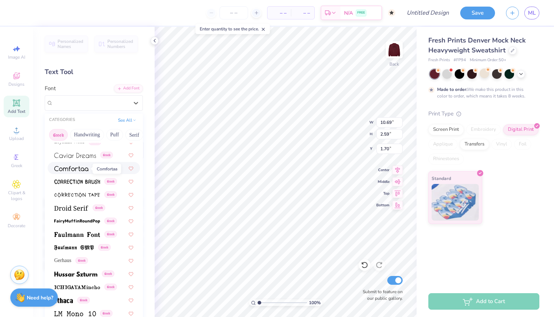
drag, startPoint x: 79, startPoint y: 166, endPoint x: 114, endPoint y: 221, distance: 64.8
click at [79, 166] on span at bounding box center [71, 168] width 34 height 8
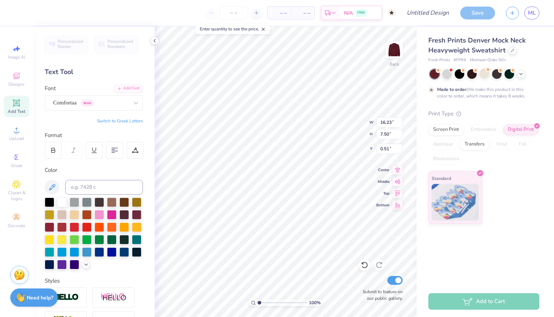
type input "13.08"
type input "6.05"
type input "2.31"
click at [393, 53] on img at bounding box center [394, 49] width 29 height 29
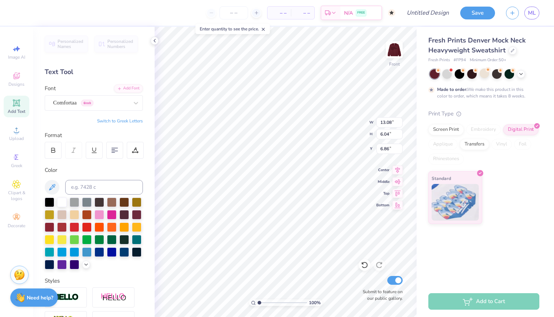
click at [125, 168] on div "Color" at bounding box center [94, 170] width 98 height 8
type input "11.71"
type input "16.88"
type input "3.00"
type input "13.08"
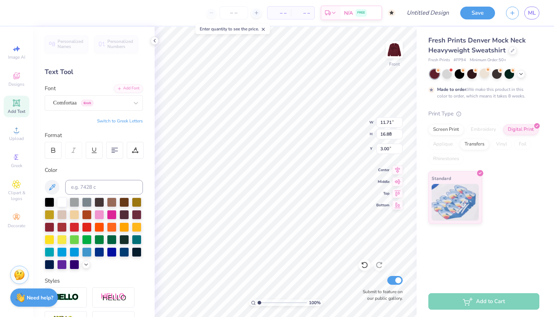
type input "6.04"
type input "6.86"
type input "7.30"
type input "3.37"
type input "20.63"
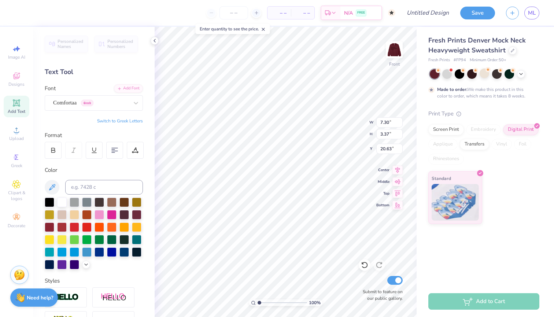
scroll to position [0, 2]
type textarea "Psychology and Counseling Society"
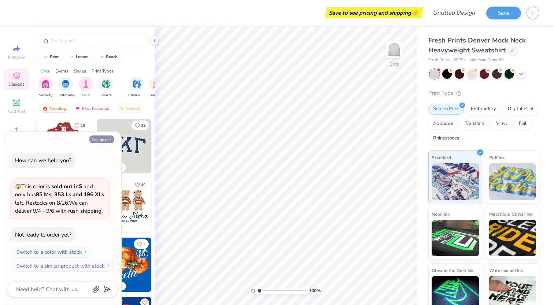
click at [102, 141] on button "Collapse" at bounding box center [101, 140] width 25 height 8
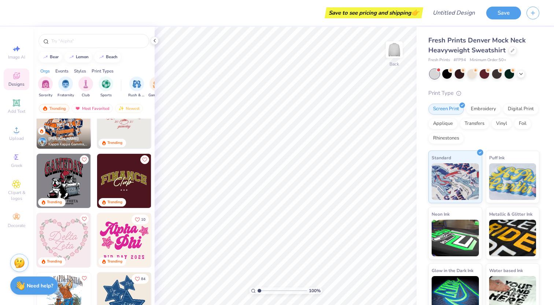
scroll to position [928, 0]
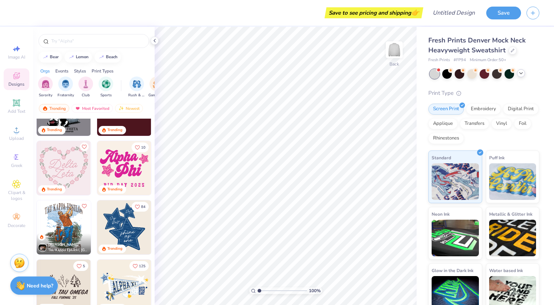
click at [522, 74] on icon at bounding box center [522, 73] width 6 height 6
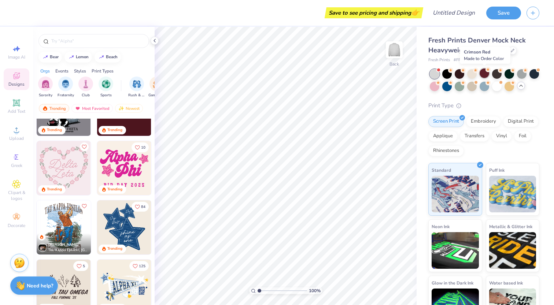
click at [484, 72] on div at bounding box center [485, 74] width 10 height 10
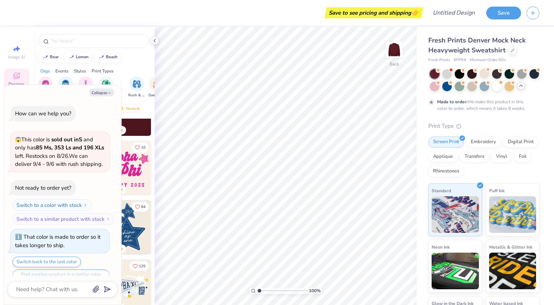
scroll to position [12, 0]
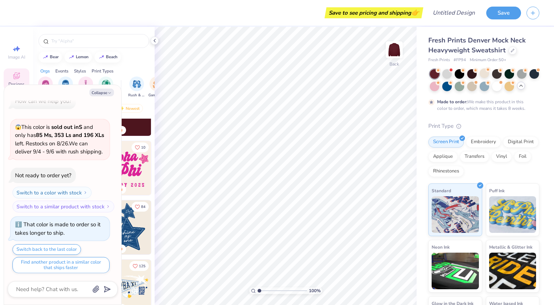
click at [499, 59] on span "Minimum Order: 50 +" at bounding box center [488, 60] width 37 height 6
click at [511, 53] on div at bounding box center [513, 50] width 8 height 8
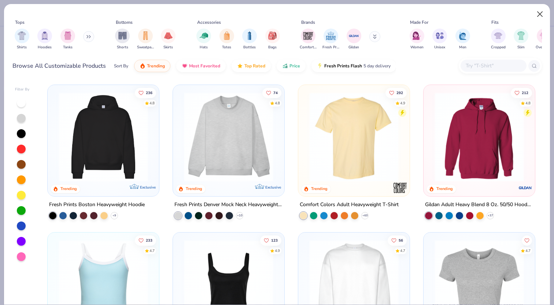
click at [542, 14] on button "Close" at bounding box center [541, 14] width 14 height 14
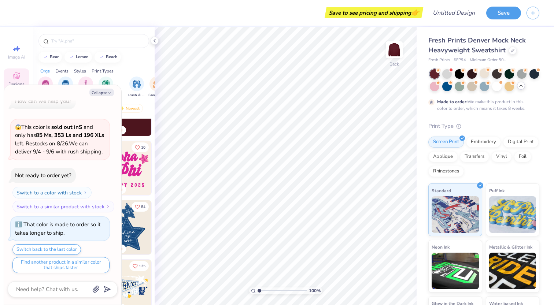
click at [492, 60] on span "Minimum Order: 50 +" at bounding box center [488, 60] width 37 height 6
click at [507, 61] on span "Minimum Order: 50 +" at bounding box center [488, 60] width 37 height 6
click at [481, 144] on div "Embroidery" at bounding box center [483, 141] width 35 height 11
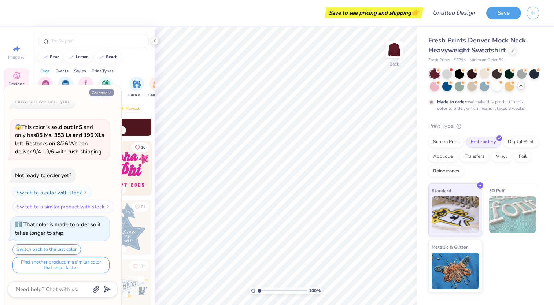
click at [107, 92] on button "Collapse" at bounding box center [101, 93] width 25 height 8
type textarea "x"
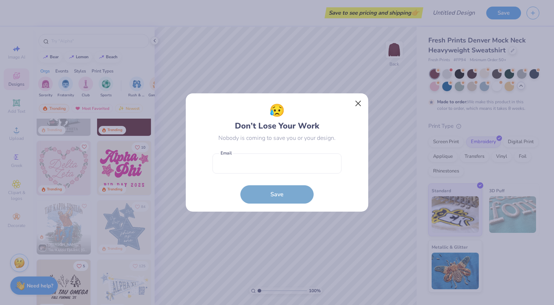
click at [355, 98] on button "Close" at bounding box center [359, 104] width 14 height 14
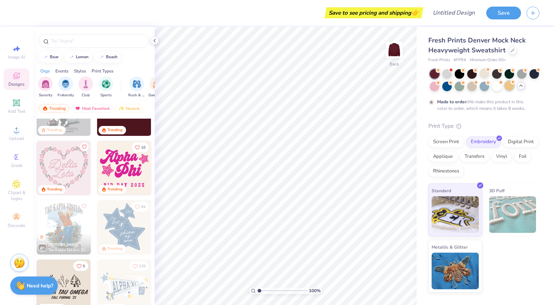
click at [511, 89] on div at bounding box center [510, 86] width 10 height 10
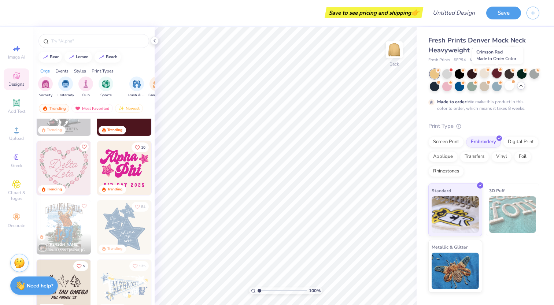
click at [494, 76] on div at bounding box center [497, 74] width 10 height 10
